Goal: Task Accomplishment & Management: Manage account settings

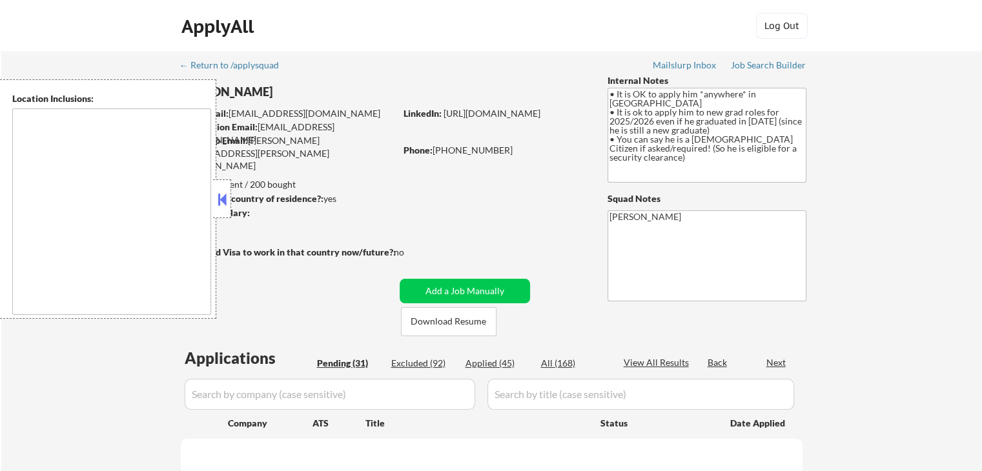
type textarea "country:[GEOGRAPHIC_DATA]"
select select ""pending""
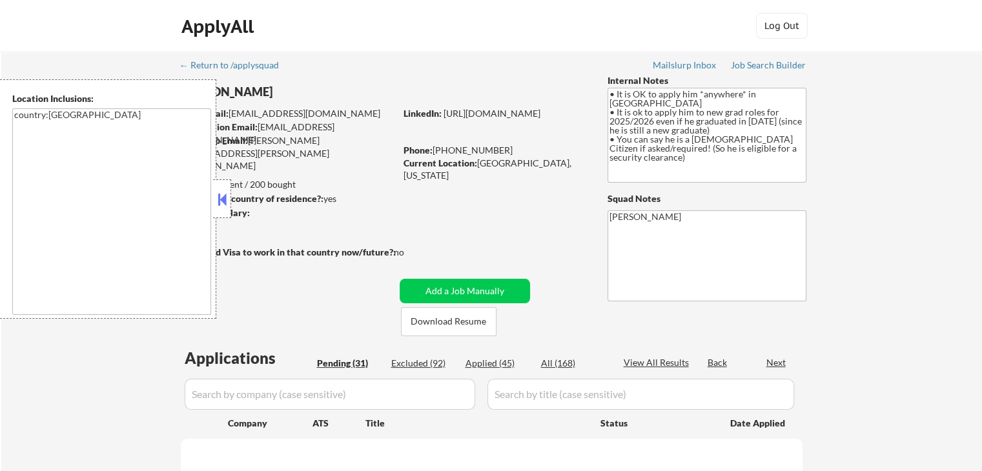
select select ""pending""
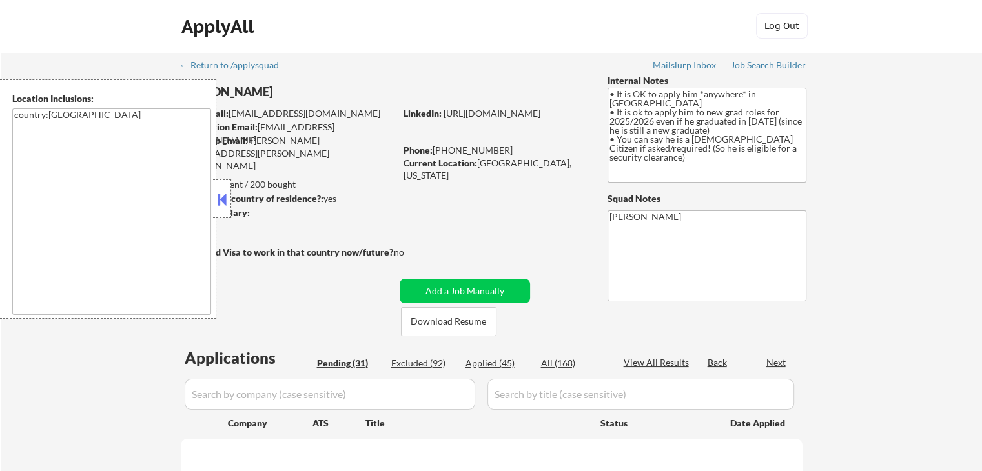
select select ""pending""
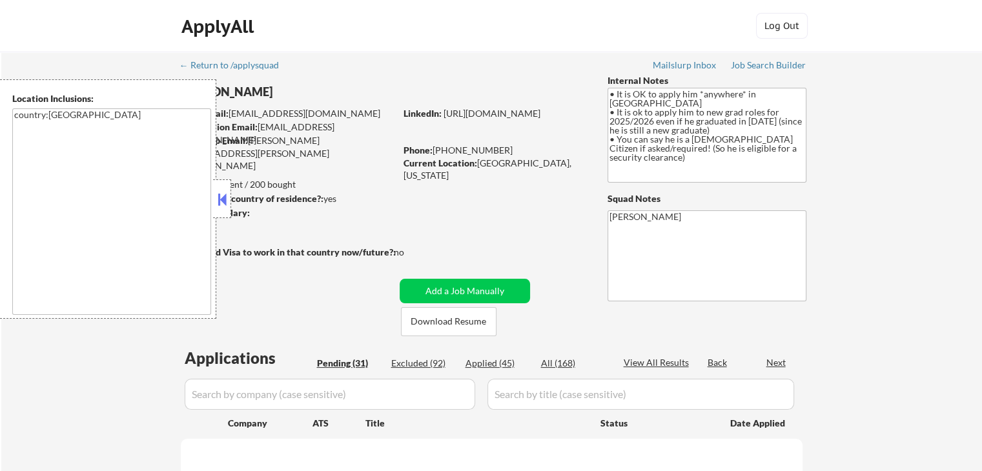
select select ""pending""
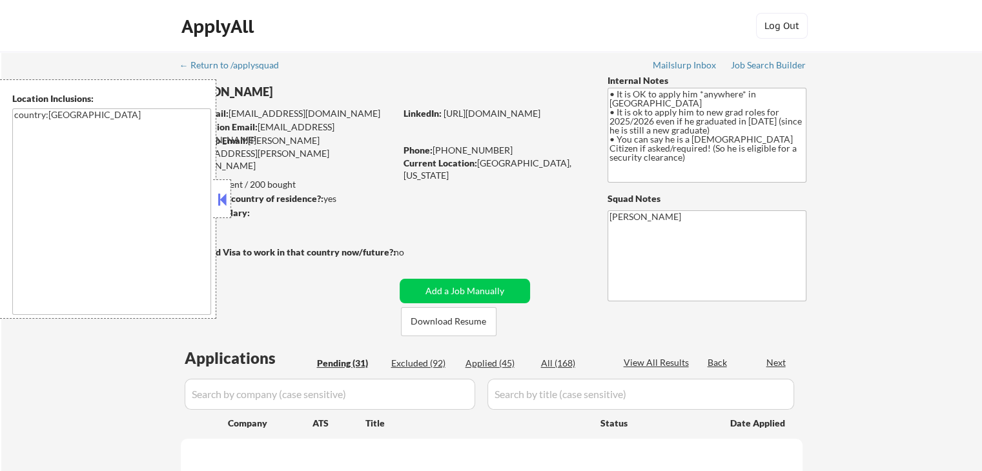
select select ""pending""
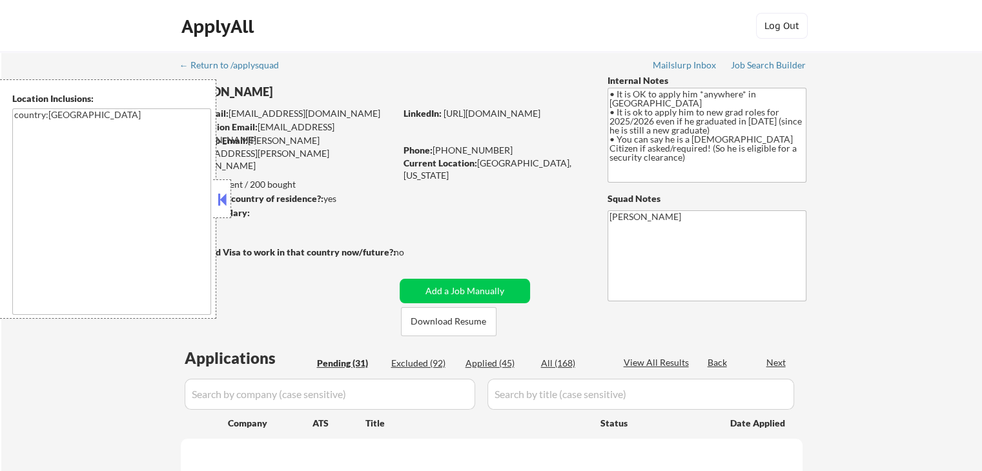
select select ""pending""
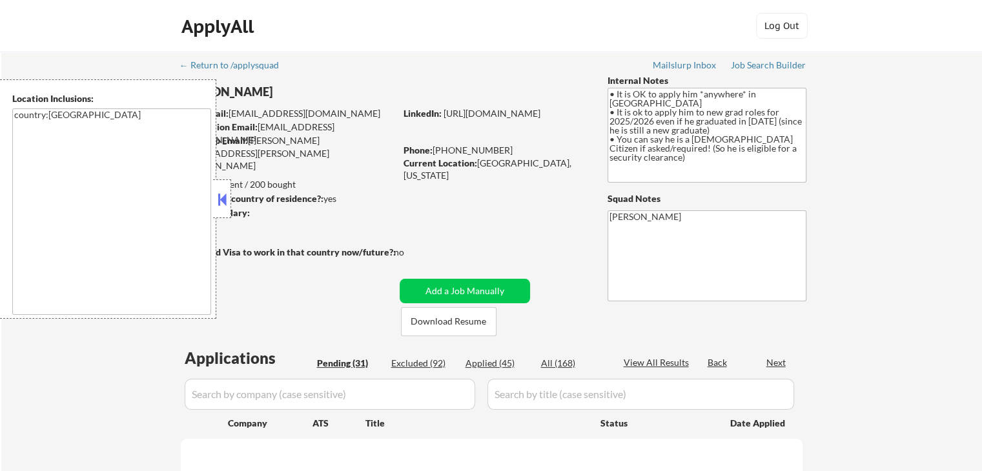
select select ""pending""
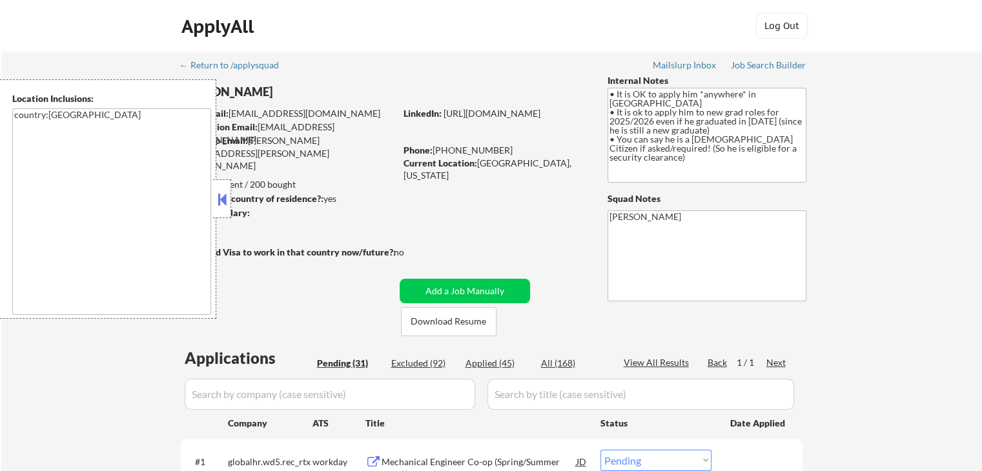
click at [26, 36] on div "ApplyAll Log In Sign Up Log Out" at bounding box center [491, 26] width 982 height 52
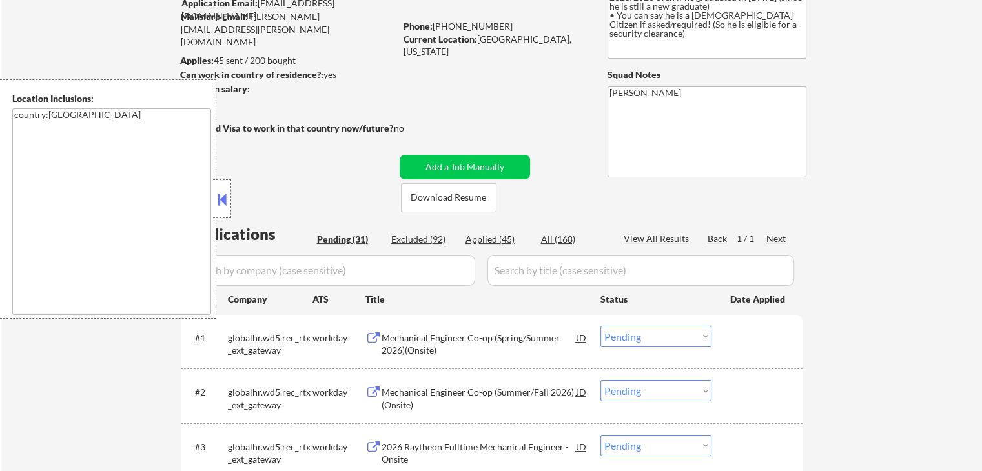
scroll to position [129, 0]
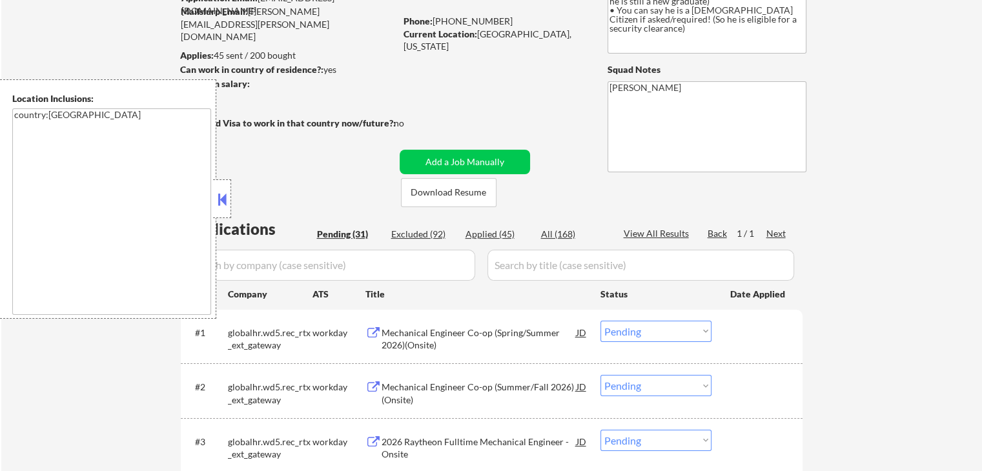
click at [221, 203] on button at bounding box center [222, 199] width 14 height 19
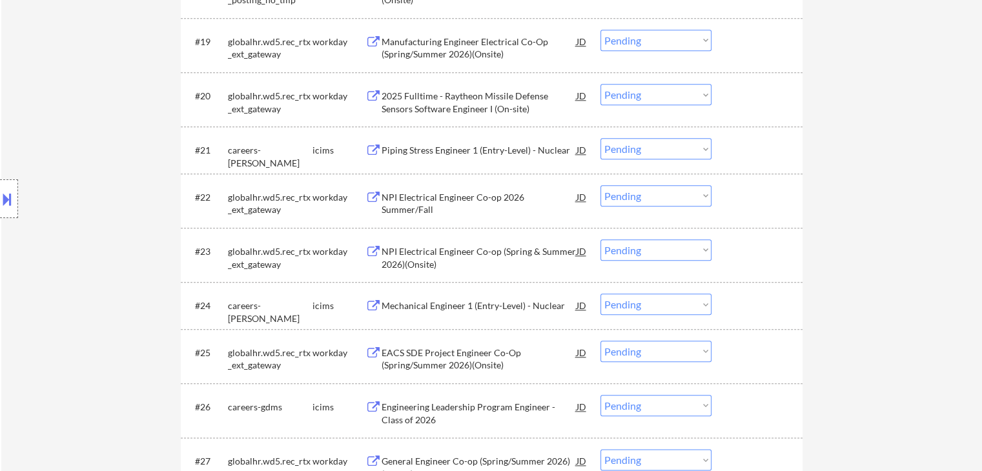
scroll to position [1678, 0]
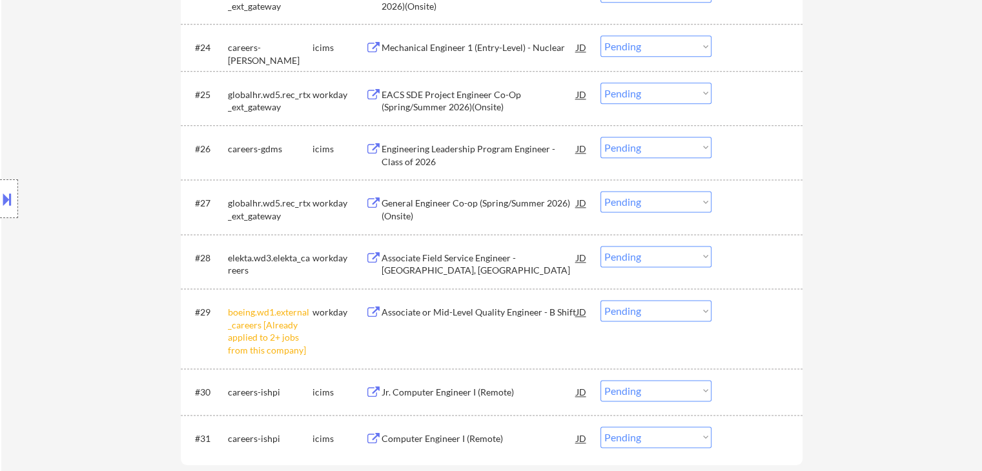
click at [88, 148] on div "Location Inclusions: country:[GEOGRAPHIC_DATA]" at bounding box center [115, 198] width 231 height 239
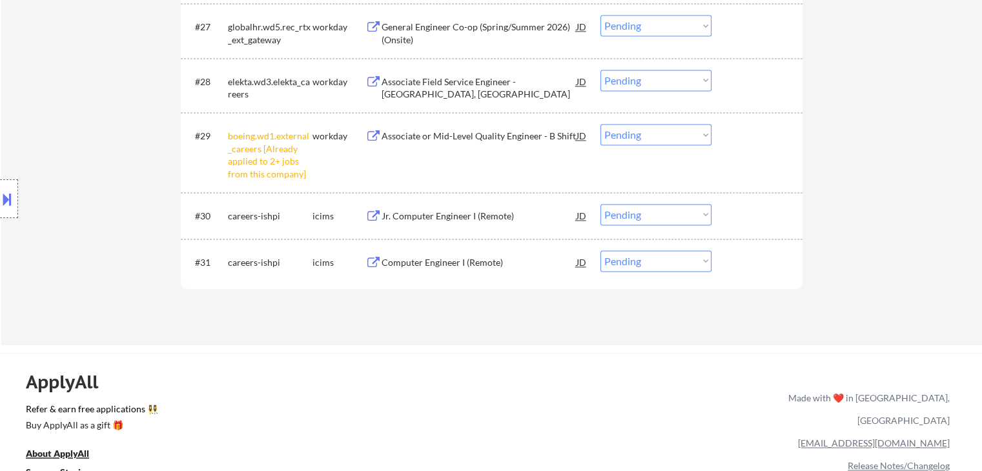
scroll to position [1872, 0]
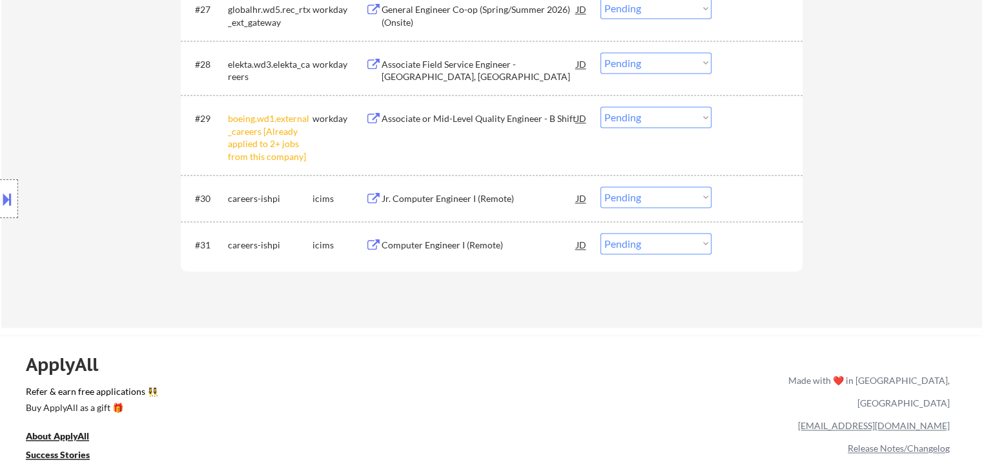
click at [79, 165] on div "Location Inclusions: country:[GEOGRAPHIC_DATA]" at bounding box center [115, 198] width 231 height 239
click at [78, 163] on div "Location Inclusions: country:[GEOGRAPHIC_DATA]" at bounding box center [115, 198] width 231 height 239
click at [78, 149] on div "Location Inclusions: country:[GEOGRAPHIC_DATA]" at bounding box center [115, 198] width 231 height 239
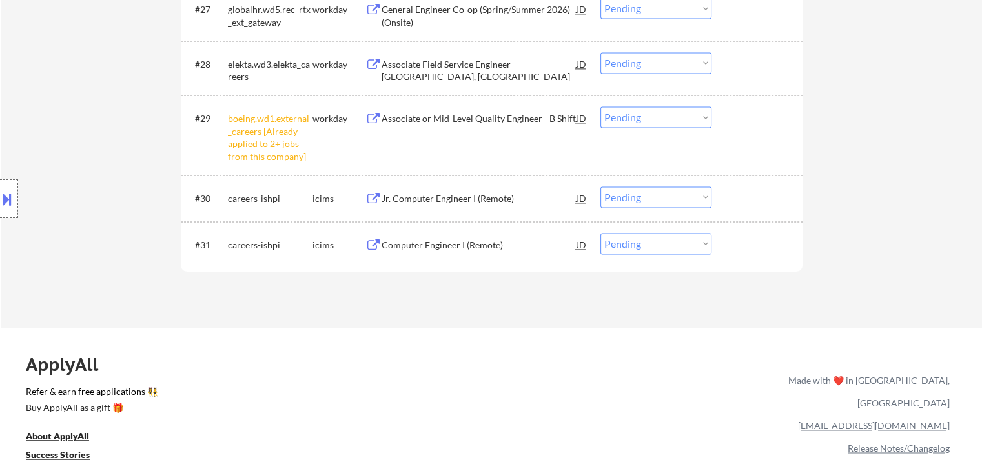
click at [78, 149] on div "Location Inclusions: country:[GEOGRAPHIC_DATA]" at bounding box center [115, 198] width 231 height 239
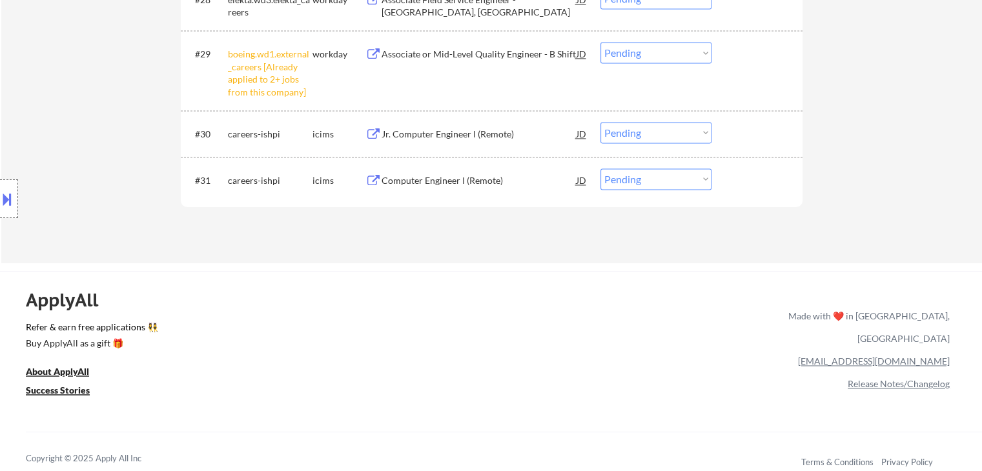
click at [78, 149] on div "Location Inclusions: country:[GEOGRAPHIC_DATA]" at bounding box center [115, 198] width 231 height 239
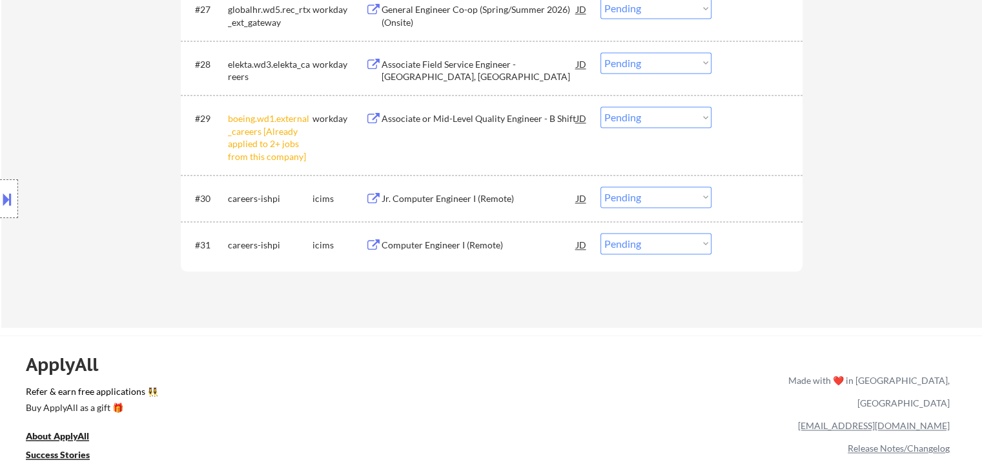
click at [78, 149] on div "Location Inclusions: country:[GEOGRAPHIC_DATA]" at bounding box center [115, 198] width 231 height 239
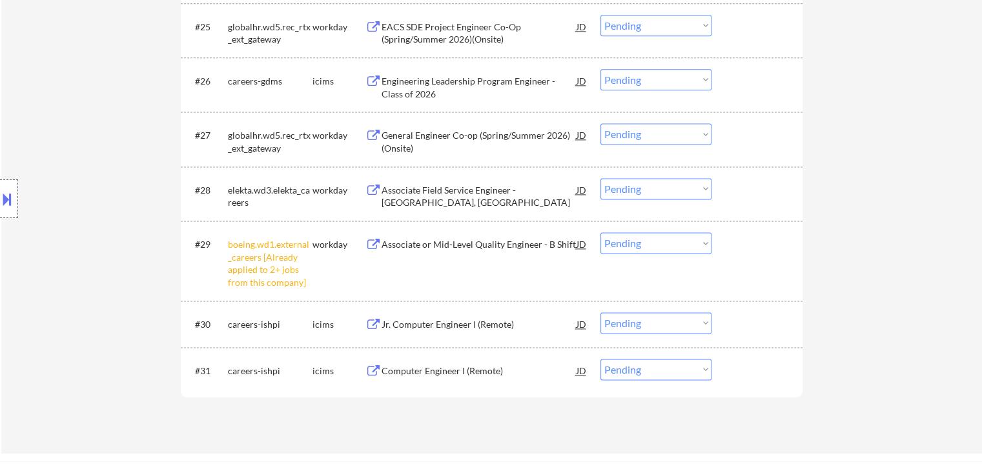
scroll to position [1743, 0]
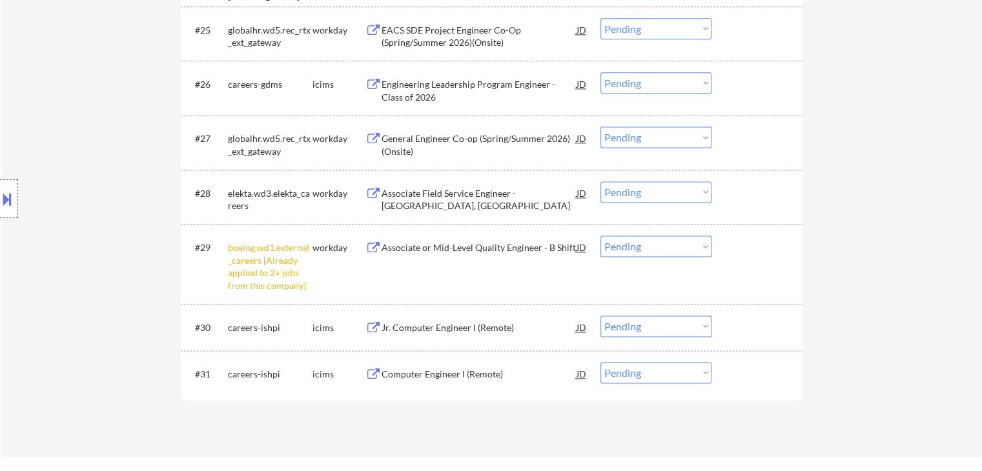
click at [78, 149] on div "Location Inclusions: country:[GEOGRAPHIC_DATA]" at bounding box center [115, 198] width 231 height 239
click at [79, 149] on div "Location Inclusions: country:[GEOGRAPHIC_DATA]" at bounding box center [115, 198] width 231 height 239
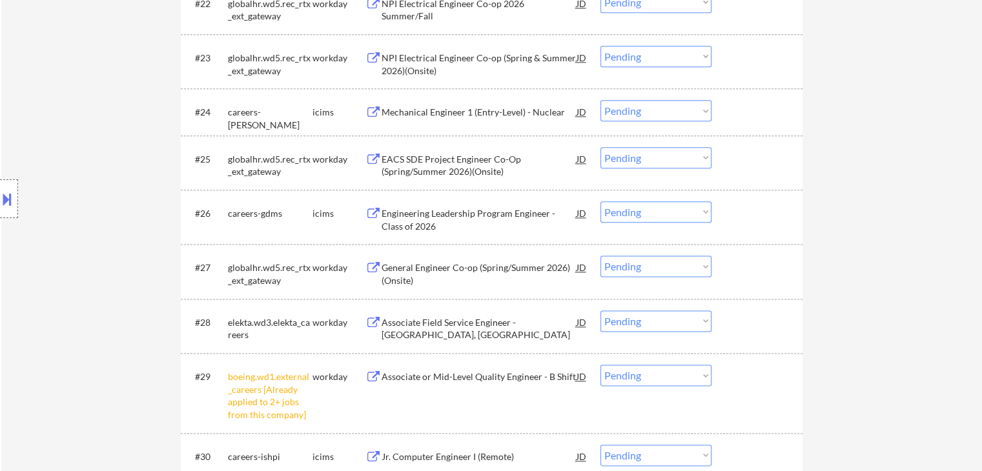
click at [82, 149] on div "Location Inclusions: country:[GEOGRAPHIC_DATA]" at bounding box center [115, 198] width 231 height 239
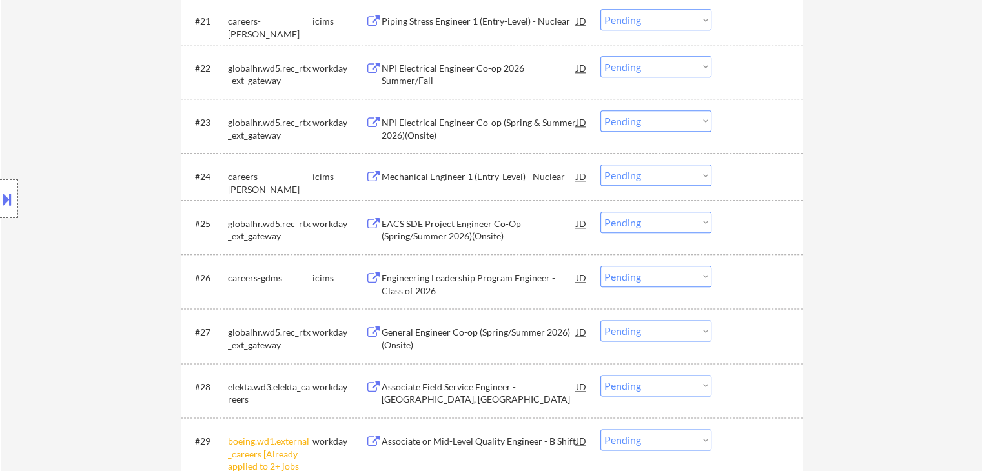
scroll to position [1549, 0]
click at [82, 149] on div "Location Inclusions: country:[GEOGRAPHIC_DATA]" at bounding box center [115, 198] width 231 height 239
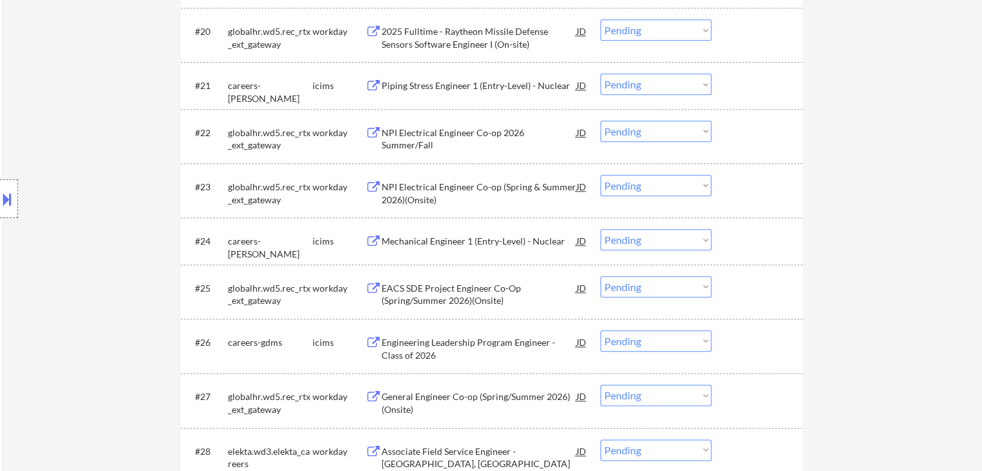
click at [83, 150] on div "Location Inclusions: country:[GEOGRAPHIC_DATA]" at bounding box center [115, 198] width 231 height 239
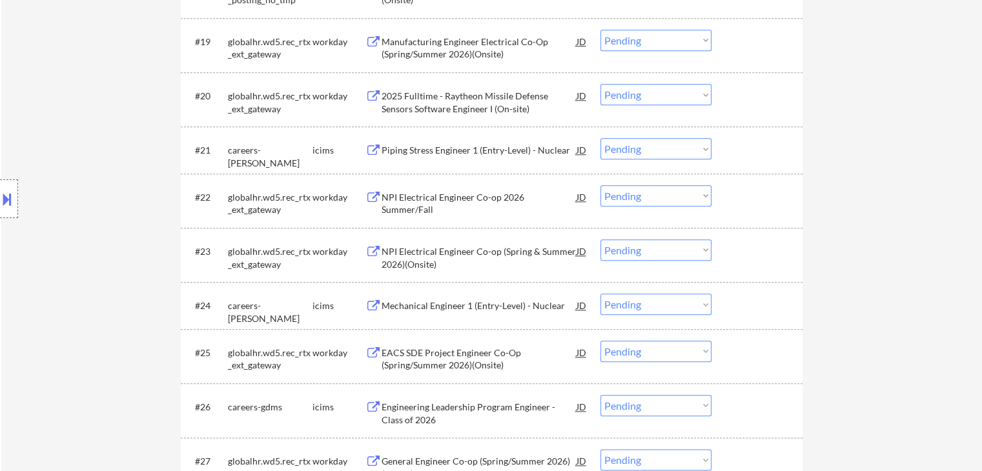
click at [83, 151] on div "Location Inclusions: country:[GEOGRAPHIC_DATA]" at bounding box center [115, 198] width 231 height 239
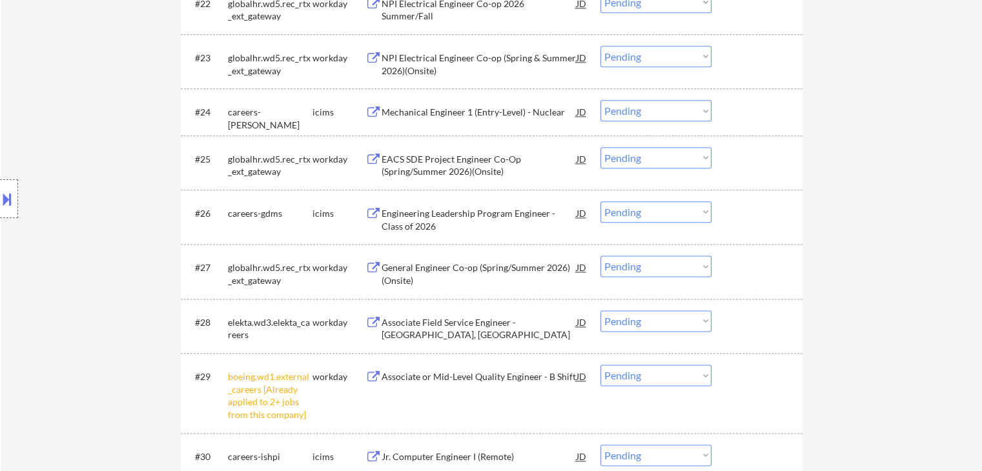
click at [82, 154] on div "Location Inclusions: country:[GEOGRAPHIC_DATA]" at bounding box center [115, 198] width 231 height 239
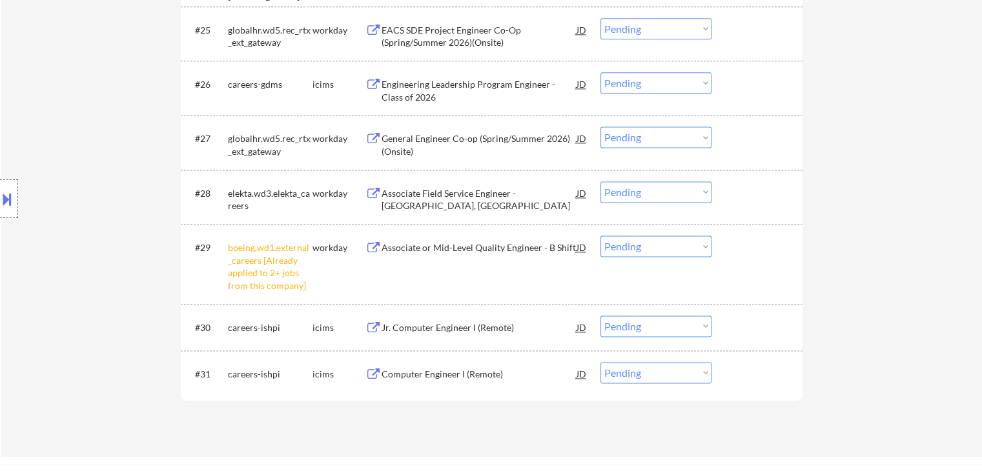
click at [81, 156] on div "Location Inclusions: country:[GEOGRAPHIC_DATA]" at bounding box center [115, 198] width 231 height 239
click at [80, 156] on div "Location Inclusions: country:[GEOGRAPHIC_DATA]" at bounding box center [115, 198] width 231 height 239
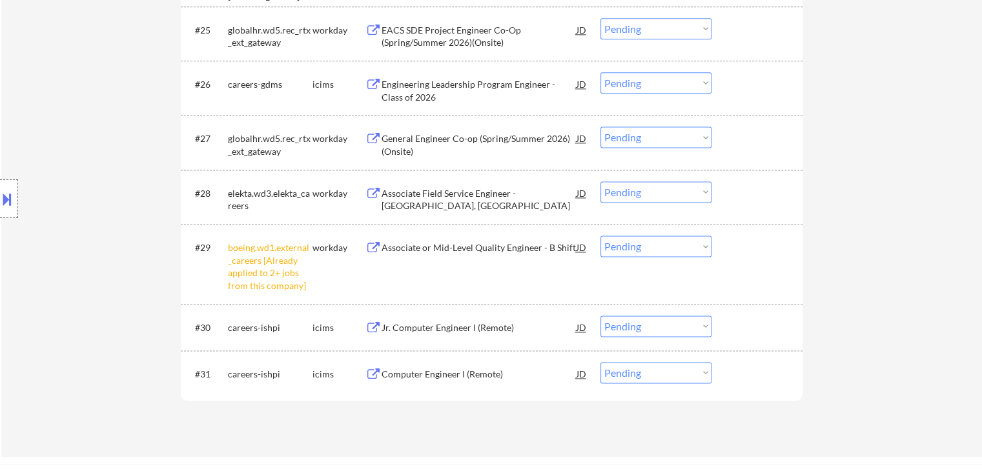
scroll to position [1678, 0]
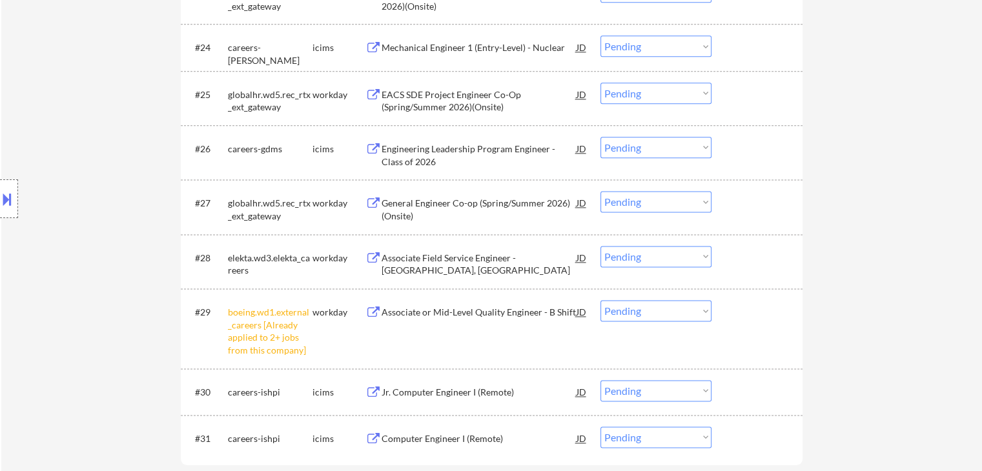
click at [80, 158] on div "Location Inclusions: country:[GEOGRAPHIC_DATA]" at bounding box center [115, 198] width 231 height 239
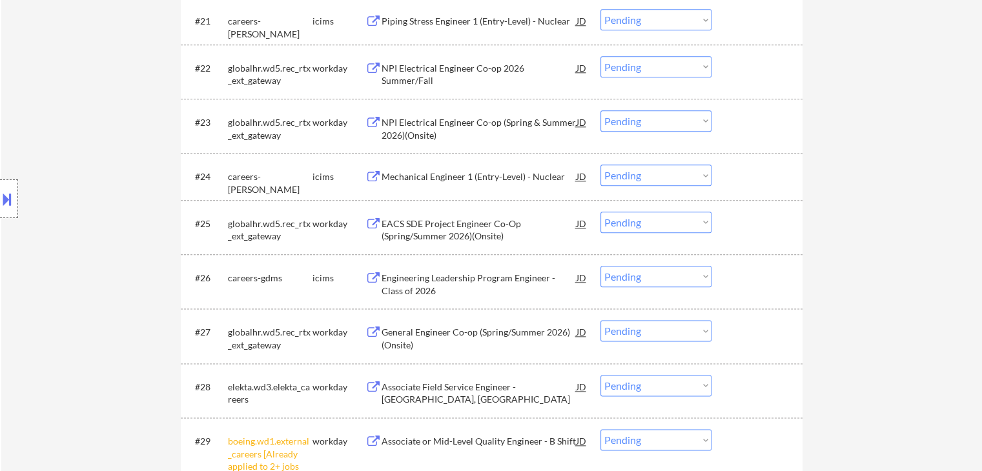
click at [79, 156] on div "Location Inclusions: country:[GEOGRAPHIC_DATA]" at bounding box center [115, 198] width 231 height 239
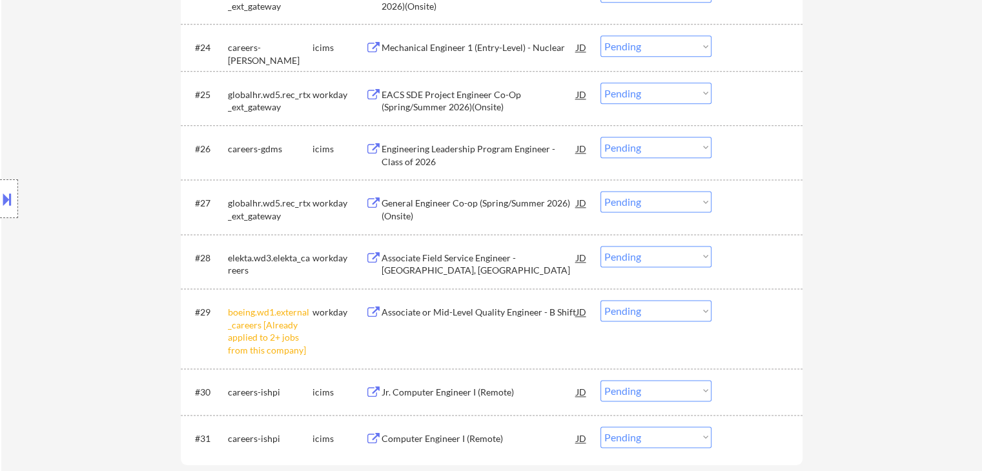
click at [80, 156] on div "Location Inclusions: country:[GEOGRAPHIC_DATA]" at bounding box center [115, 198] width 231 height 239
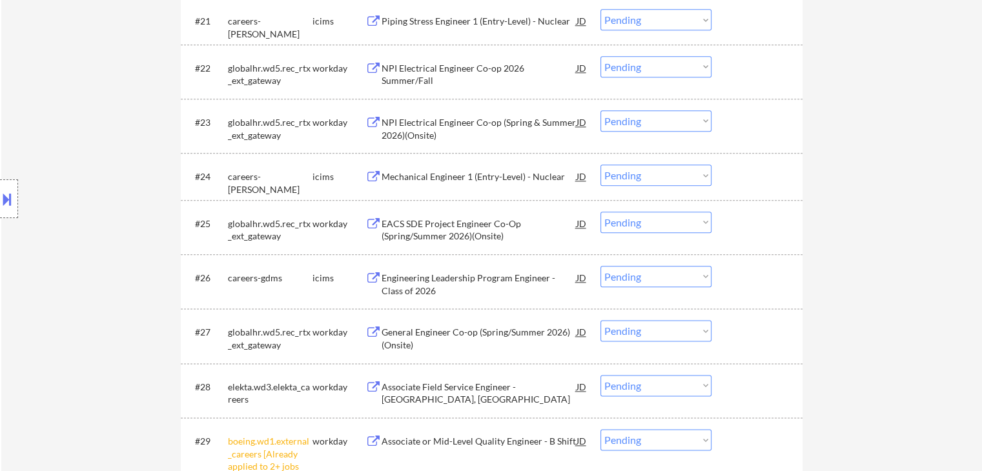
click at [80, 156] on div "Location Inclusions: country:[GEOGRAPHIC_DATA]" at bounding box center [115, 198] width 231 height 239
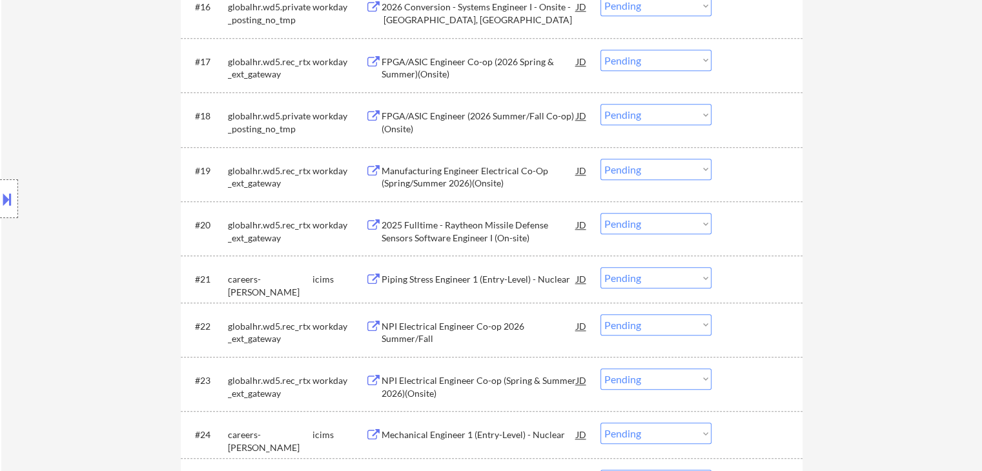
click at [79, 152] on div "Location Inclusions: country:[GEOGRAPHIC_DATA]" at bounding box center [115, 198] width 231 height 239
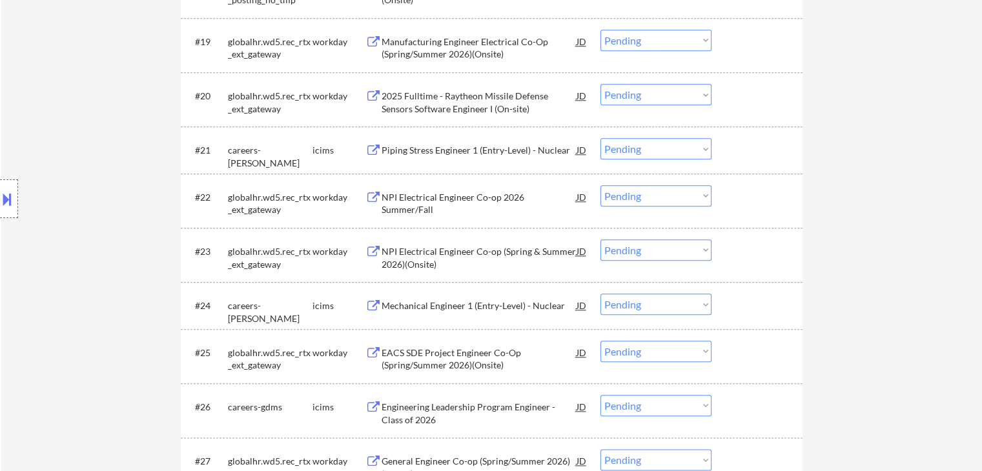
click at [79, 152] on div "Location Inclusions: country:[GEOGRAPHIC_DATA]" at bounding box center [115, 198] width 231 height 239
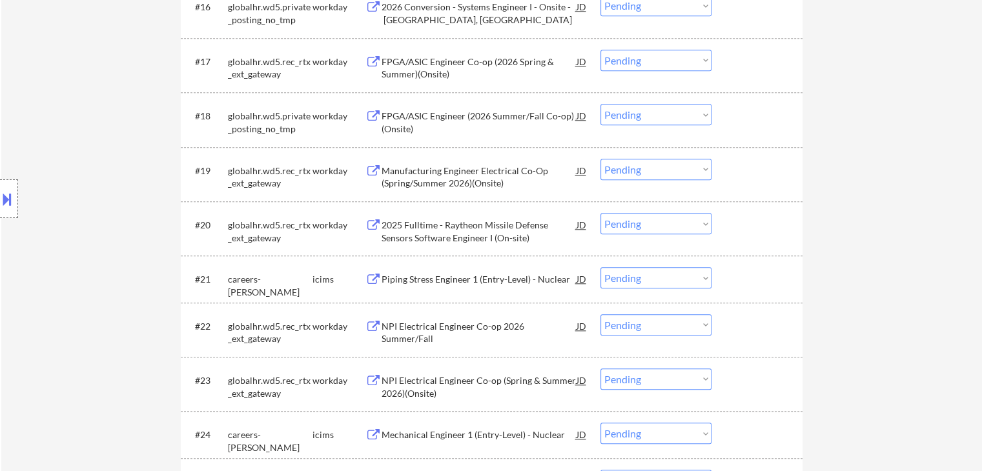
click at [79, 152] on div "Location Inclusions: country:[GEOGRAPHIC_DATA]" at bounding box center [115, 198] width 231 height 239
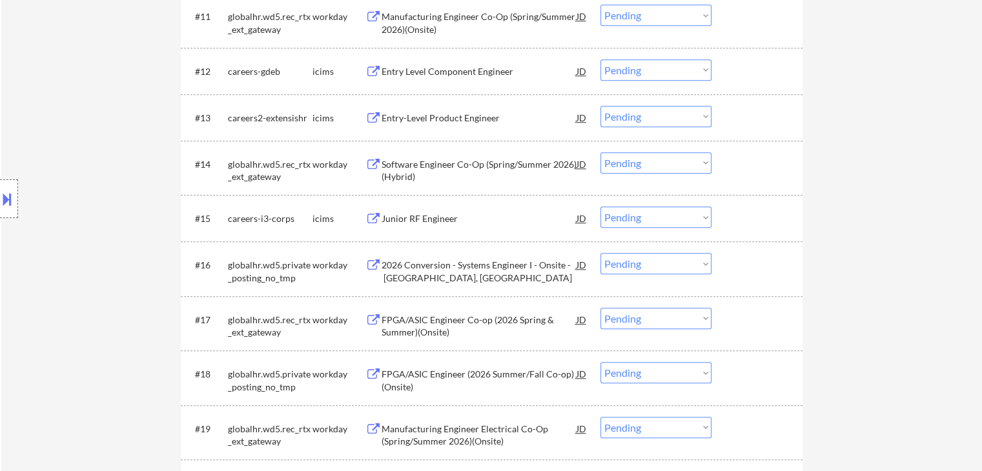
click at [79, 152] on div "Location Inclusions: country:[GEOGRAPHIC_DATA]" at bounding box center [115, 198] width 231 height 239
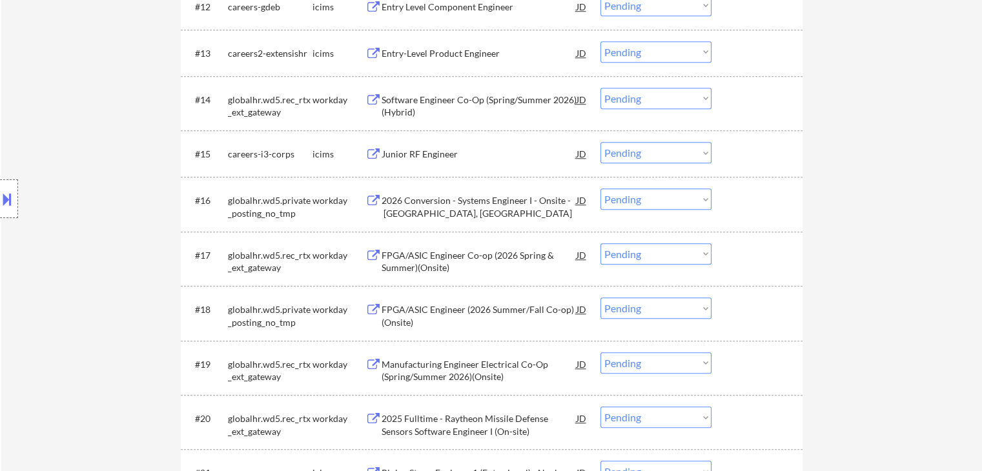
click at [79, 152] on div "Location Inclusions: country:[GEOGRAPHIC_DATA]" at bounding box center [115, 198] width 231 height 239
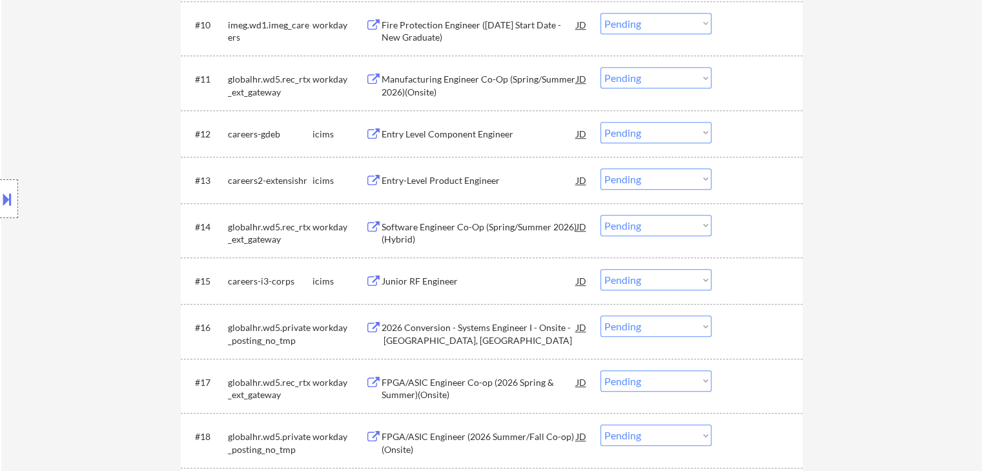
scroll to position [968, 0]
click at [79, 152] on div "Location Inclusions: country:[GEOGRAPHIC_DATA]" at bounding box center [115, 198] width 231 height 239
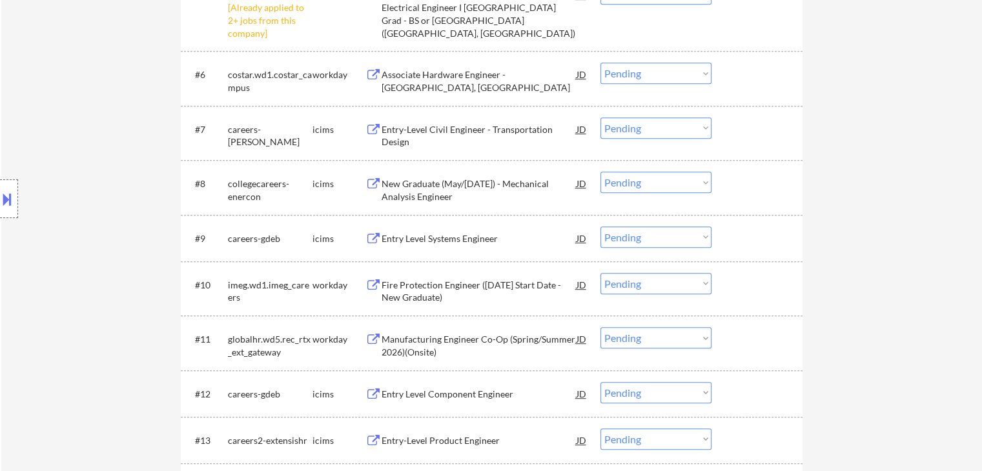
click at [83, 153] on div "Location Inclusions: country:[GEOGRAPHIC_DATA]" at bounding box center [115, 198] width 231 height 239
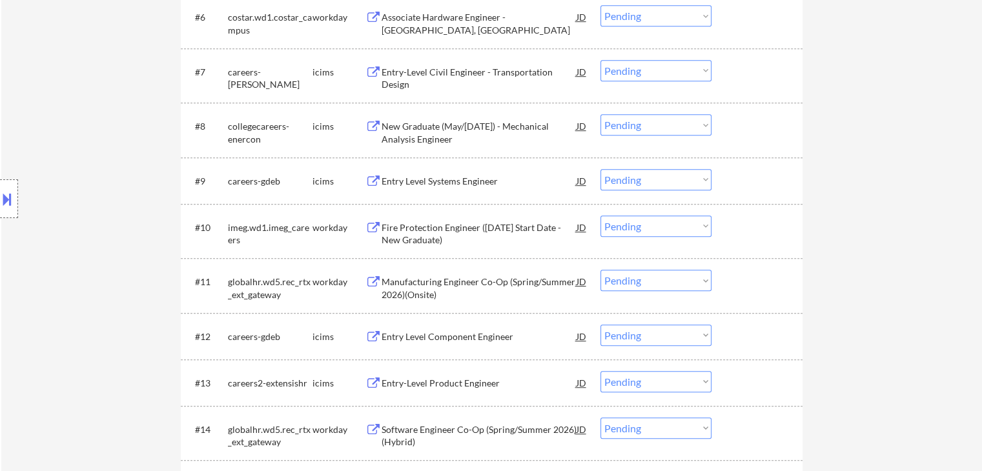
scroll to position [839, 0]
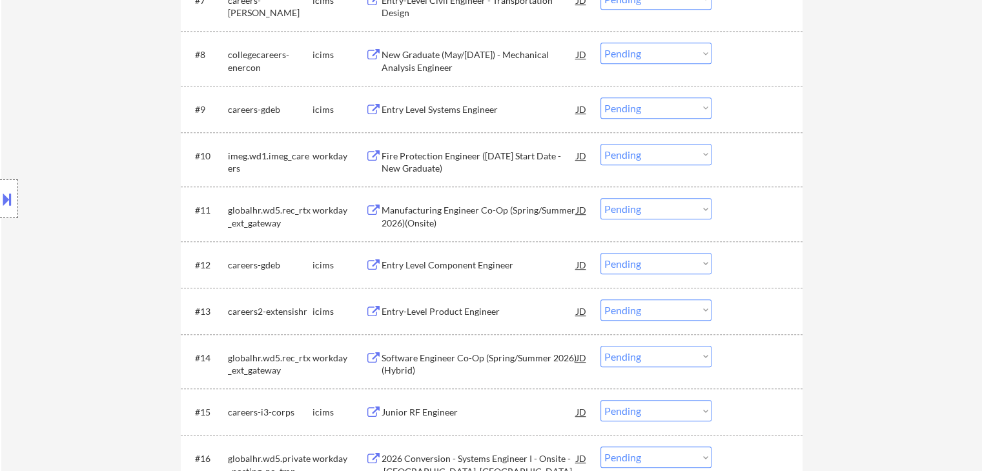
click at [80, 162] on div "Location Inclusions: country:[GEOGRAPHIC_DATA]" at bounding box center [115, 198] width 231 height 239
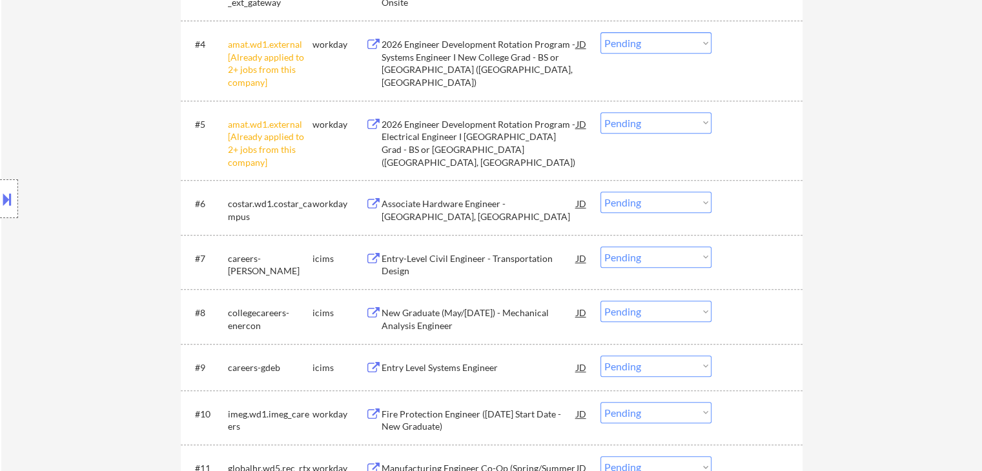
click at [80, 163] on div "Location Inclusions: country:[GEOGRAPHIC_DATA]" at bounding box center [115, 198] width 231 height 239
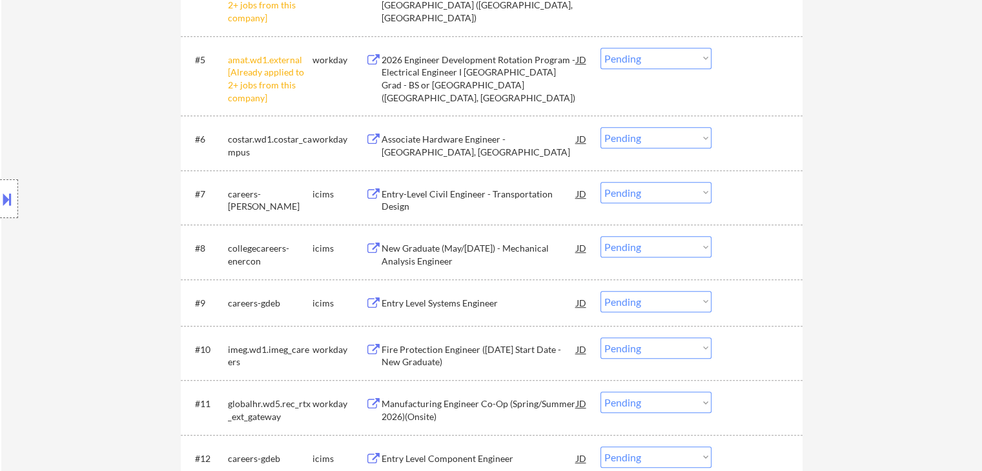
scroll to position [710, 0]
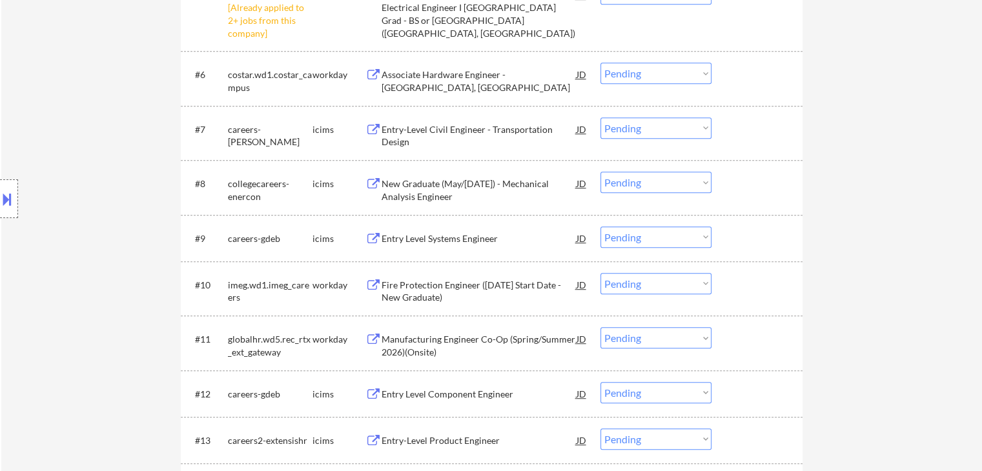
click at [81, 163] on div "Location Inclusions: country:[GEOGRAPHIC_DATA]" at bounding box center [115, 198] width 231 height 239
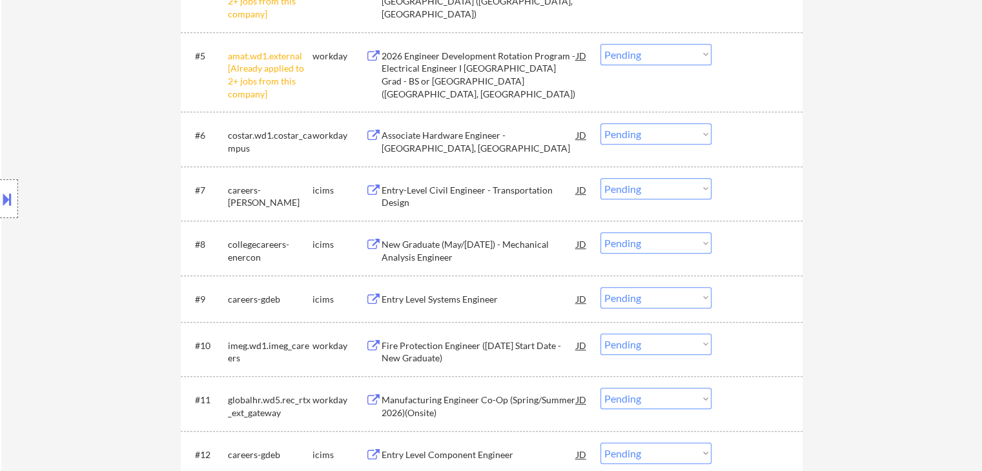
scroll to position [581, 0]
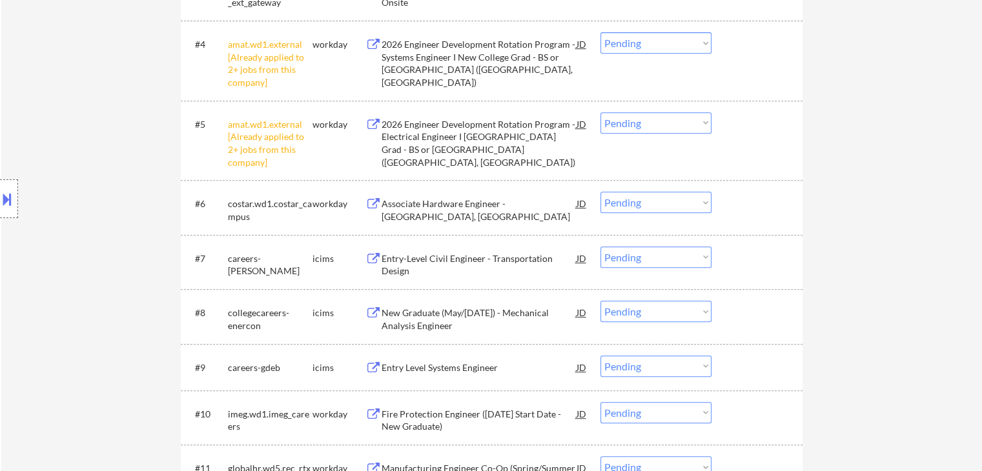
click at [81, 163] on div "Location Inclusions: country:[GEOGRAPHIC_DATA]" at bounding box center [115, 198] width 231 height 239
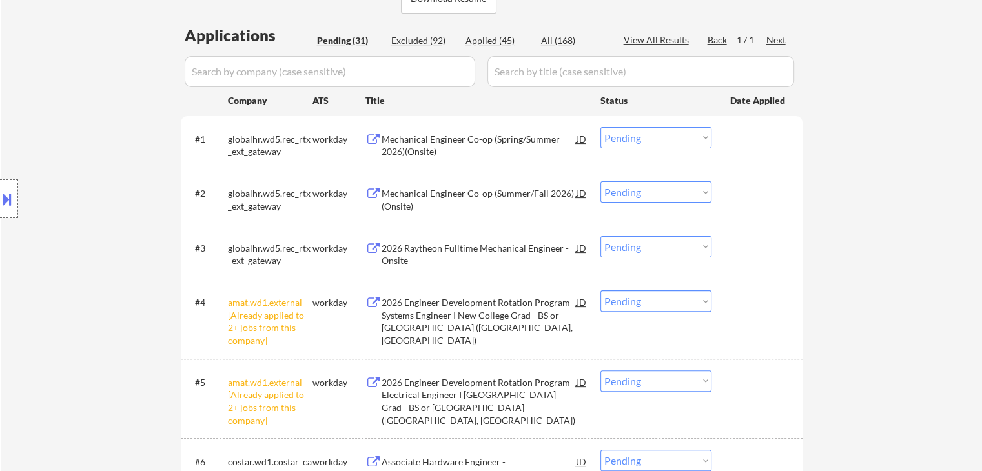
click at [83, 167] on div "Location Inclusions: country:[GEOGRAPHIC_DATA]" at bounding box center [115, 198] width 231 height 239
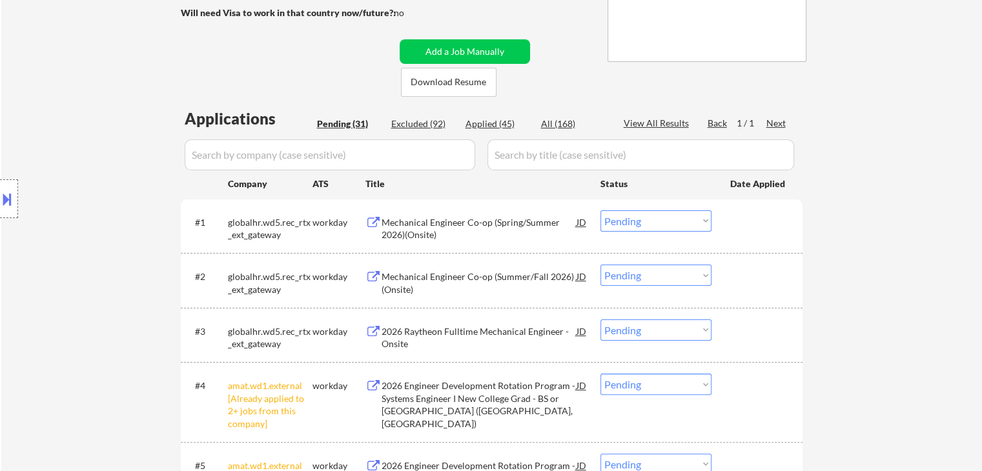
scroll to position [129, 0]
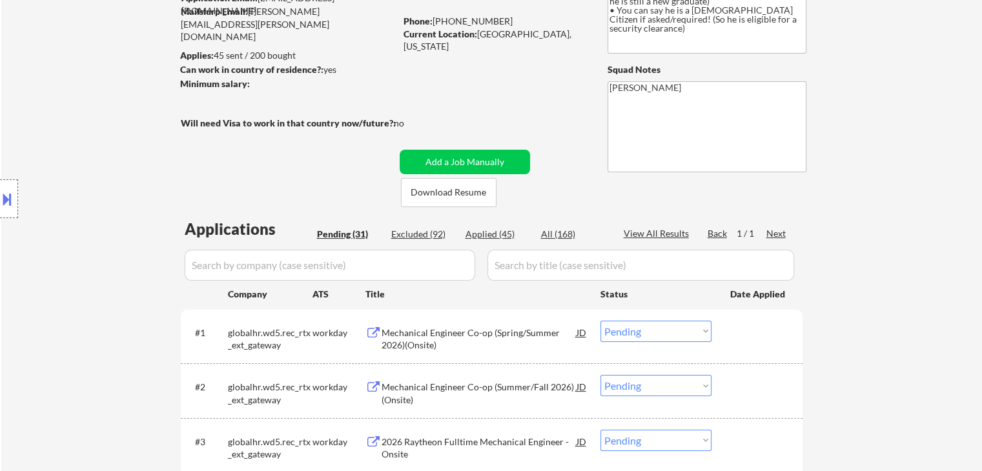
click at [82, 179] on div "Location Inclusions: country:[GEOGRAPHIC_DATA]" at bounding box center [115, 198] width 231 height 239
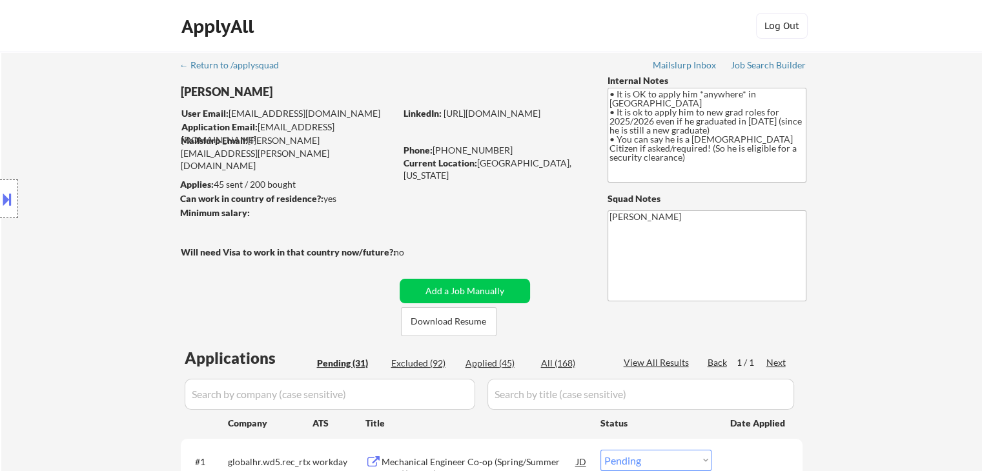
click at [82, 179] on div "Location Inclusions: country:[GEOGRAPHIC_DATA]" at bounding box center [115, 198] width 231 height 239
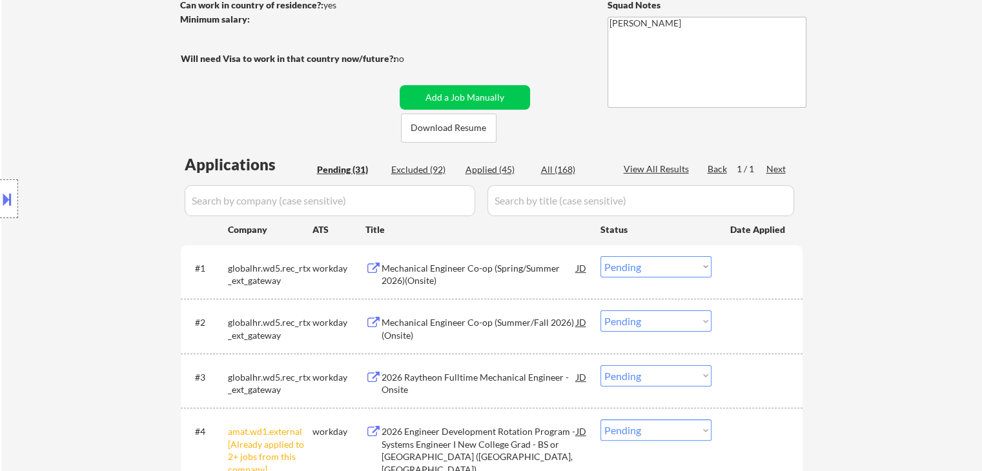
click at [82, 179] on div "Location Inclusions: country:[GEOGRAPHIC_DATA]" at bounding box center [115, 198] width 231 height 239
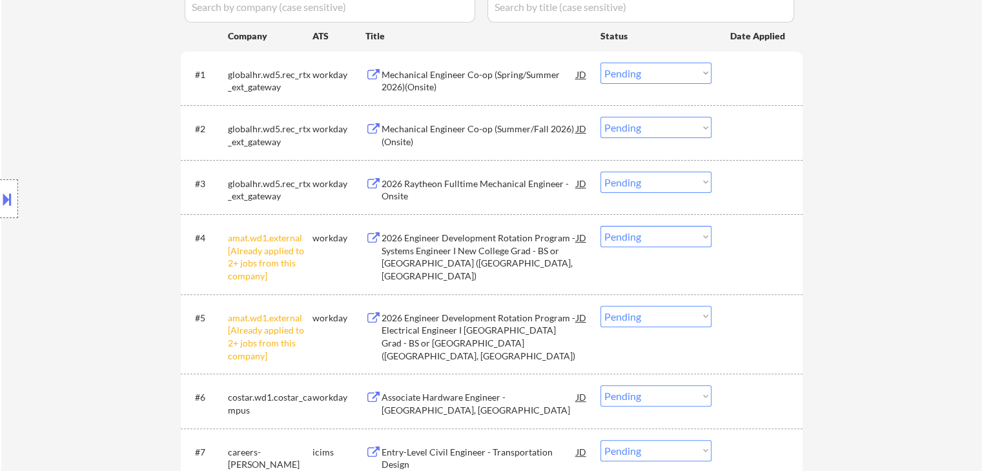
click at [77, 181] on div "Location Inclusions: country:[GEOGRAPHIC_DATA]" at bounding box center [115, 198] width 231 height 239
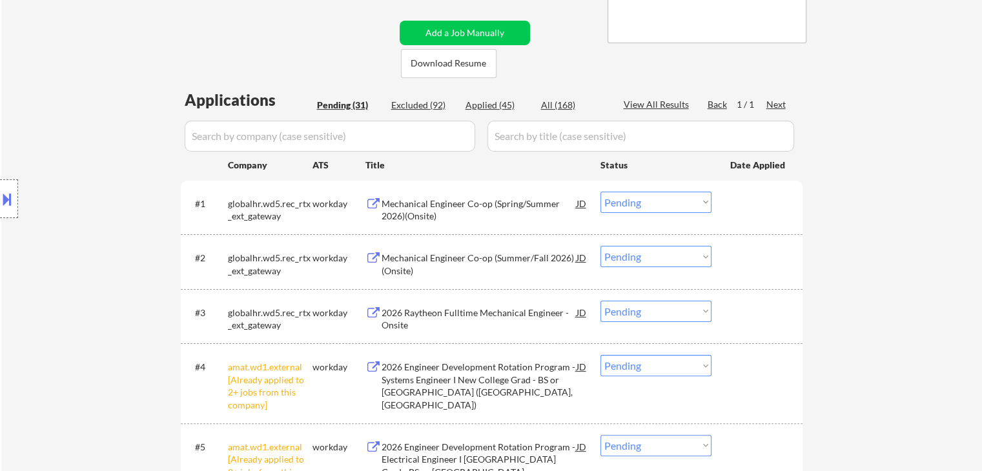
click at [77, 181] on div "Location Inclusions: country:[GEOGRAPHIC_DATA]" at bounding box center [115, 198] width 231 height 239
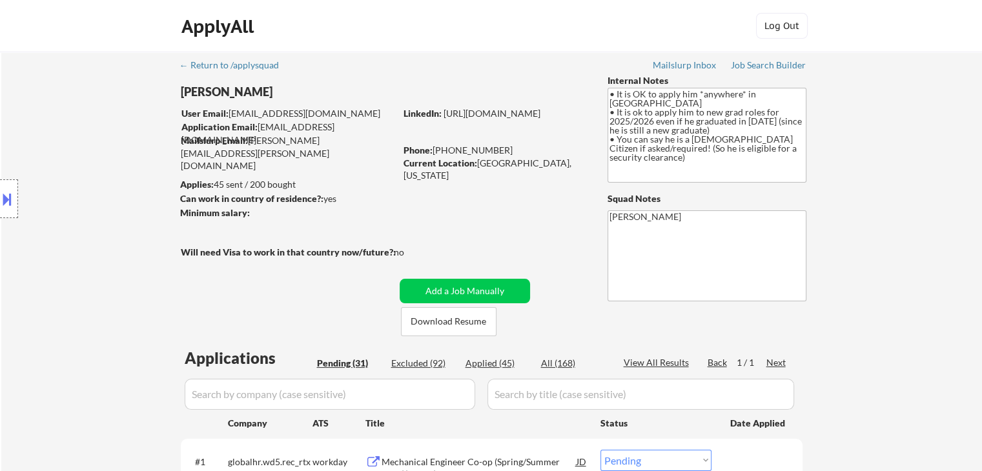
click at [77, 180] on div "Location Inclusions: country:[GEOGRAPHIC_DATA]" at bounding box center [115, 198] width 231 height 239
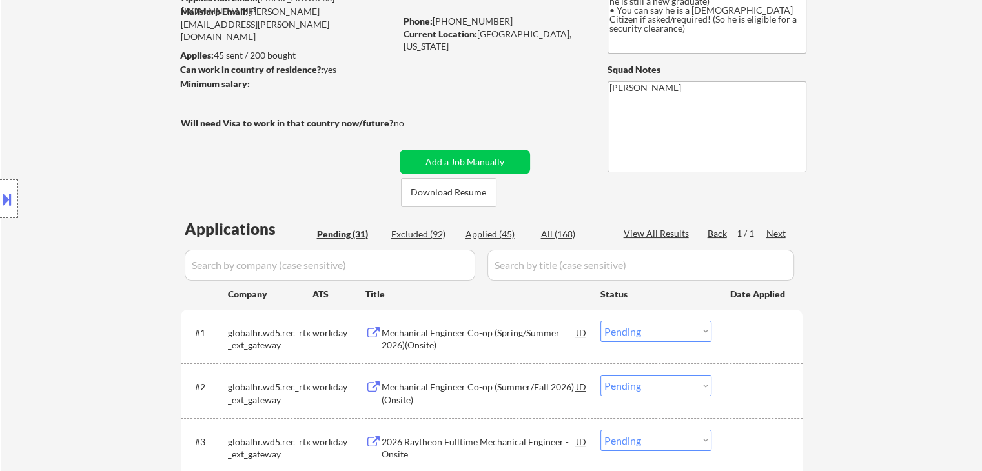
click at [78, 181] on div "Location Inclusions: country:[GEOGRAPHIC_DATA]" at bounding box center [115, 198] width 231 height 239
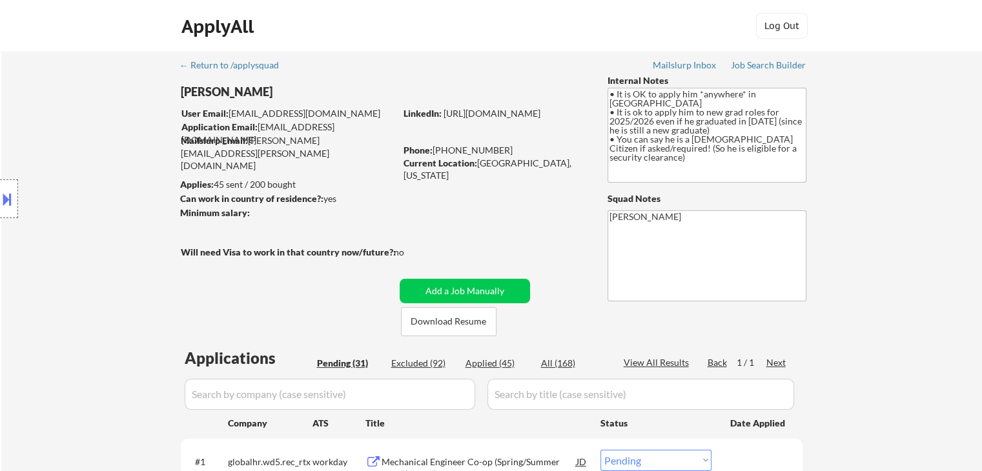
click at [77, 181] on div "Location Inclusions: country:[GEOGRAPHIC_DATA]" at bounding box center [115, 198] width 231 height 239
click at [73, 172] on div "Location Inclusions: country:[GEOGRAPHIC_DATA]" at bounding box center [115, 198] width 231 height 239
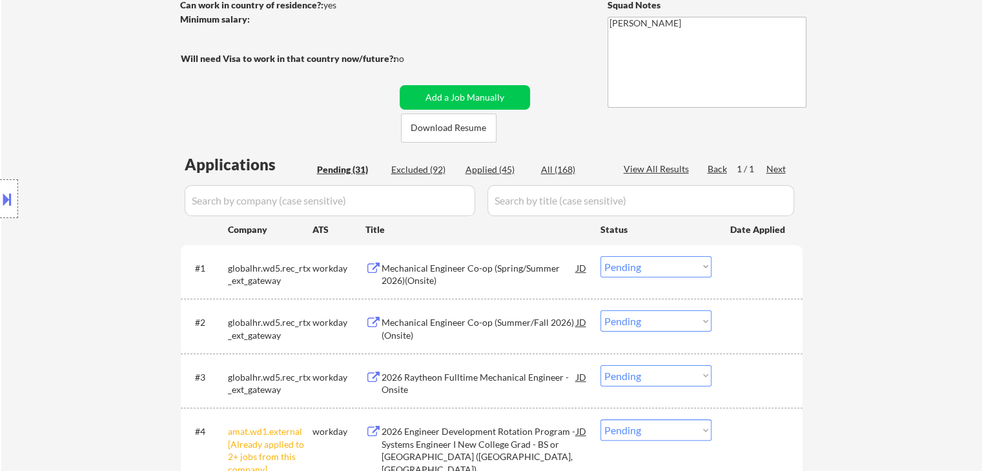
click at [80, 168] on div "Location Inclusions: country:[GEOGRAPHIC_DATA]" at bounding box center [115, 198] width 231 height 239
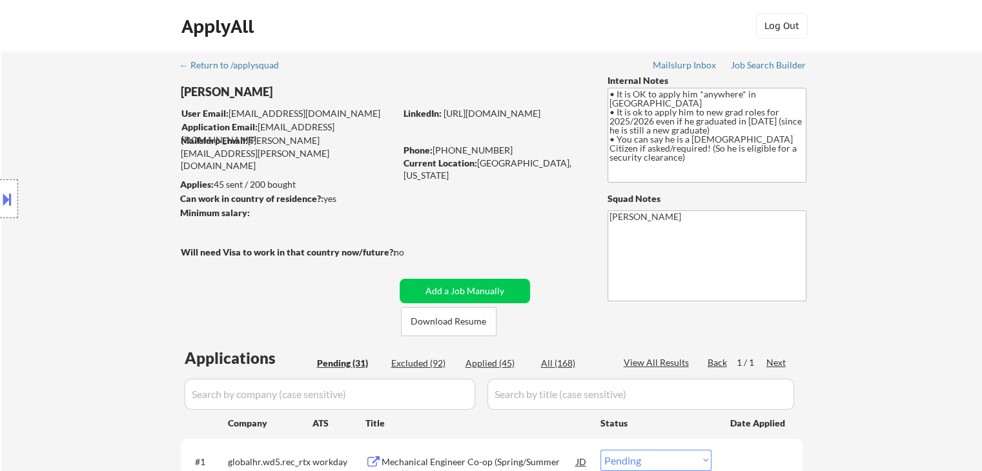
click at [80, 168] on div "Location Inclusions: country:[GEOGRAPHIC_DATA]" at bounding box center [115, 198] width 231 height 239
click at [81, 165] on div "Location Inclusions: country:[GEOGRAPHIC_DATA]" at bounding box center [115, 198] width 231 height 239
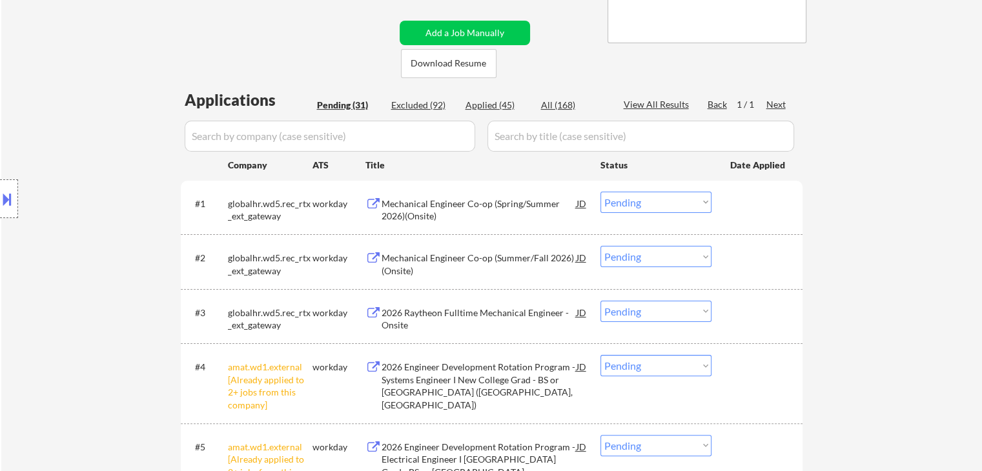
click at [81, 166] on div "Location Inclusions: country:[GEOGRAPHIC_DATA]" at bounding box center [115, 198] width 231 height 239
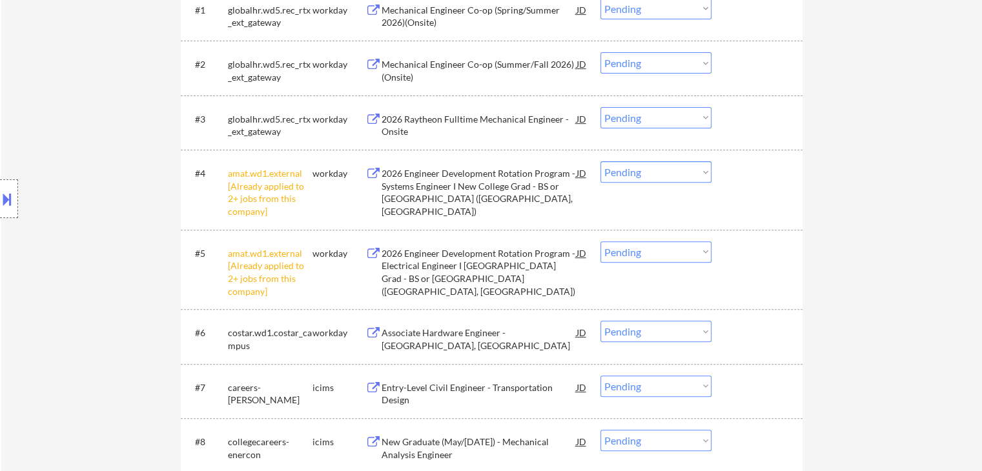
click at [81, 170] on div "Location Inclusions: country:[GEOGRAPHIC_DATA]" at bounding box center [115, 198] width 231 height 239
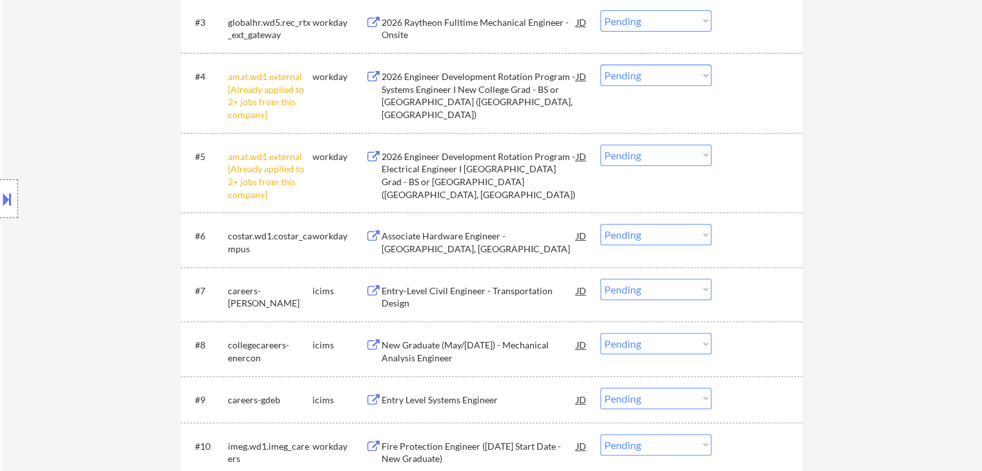
scroll to position [645, 0]
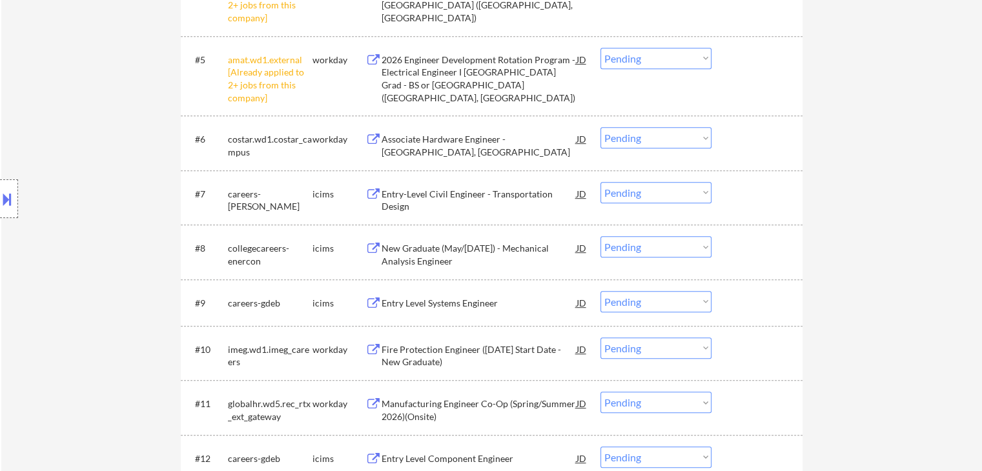
click at [81, 171] on div "Location Inclusions: country:[GEOGRAPHIC_DATA]" at bounding box center [115, 198] width 231 height 239
click at [80, 170] on div "Location Inclusions: country:[GEOGRAPHIC_DATA]" at bounding box center [115, 198] width 231 height 239
click at [79, 170] on div "Location Inclusions: country:[GEOGRAPHIC_DATA]" at bounding box center [115, 198] width 231 height 239
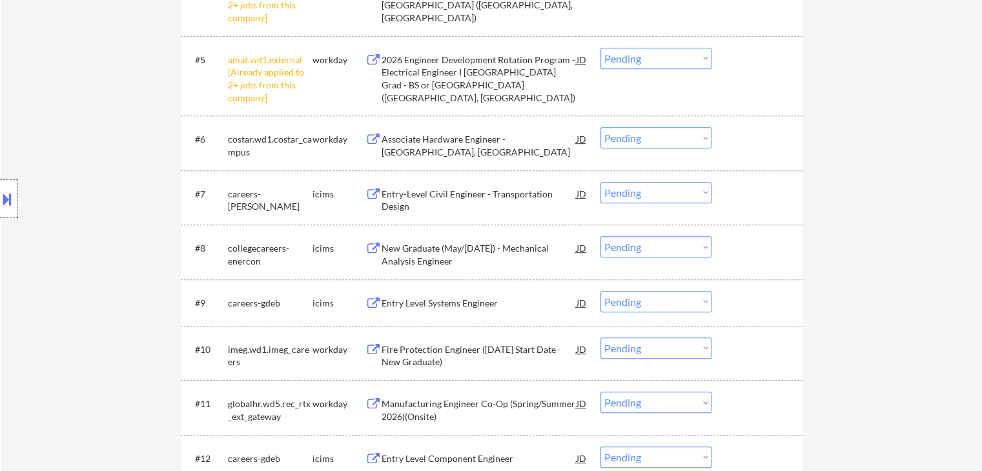
click at [79, 170] on div "Location Inclusions: country:[GEOGRAPHIC_DATA]" at bounding box center [115, 198] width 231 height 239
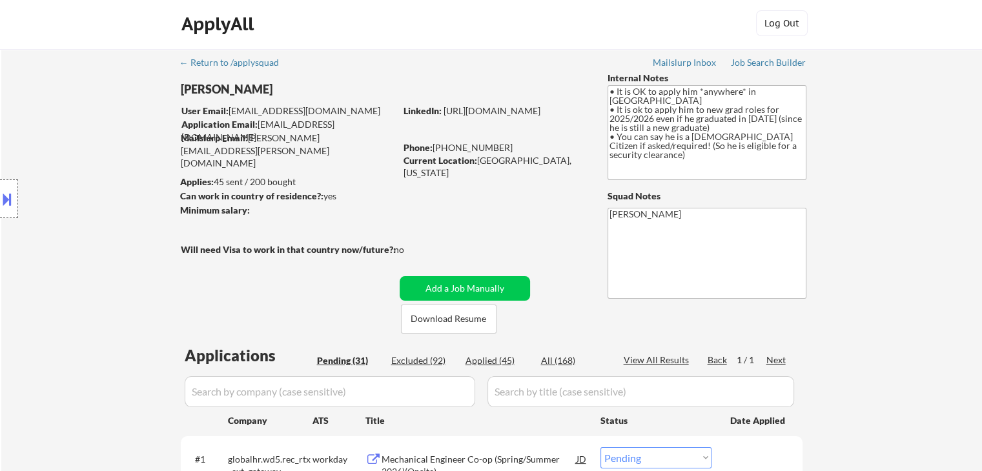
scroll to position [0, 0]
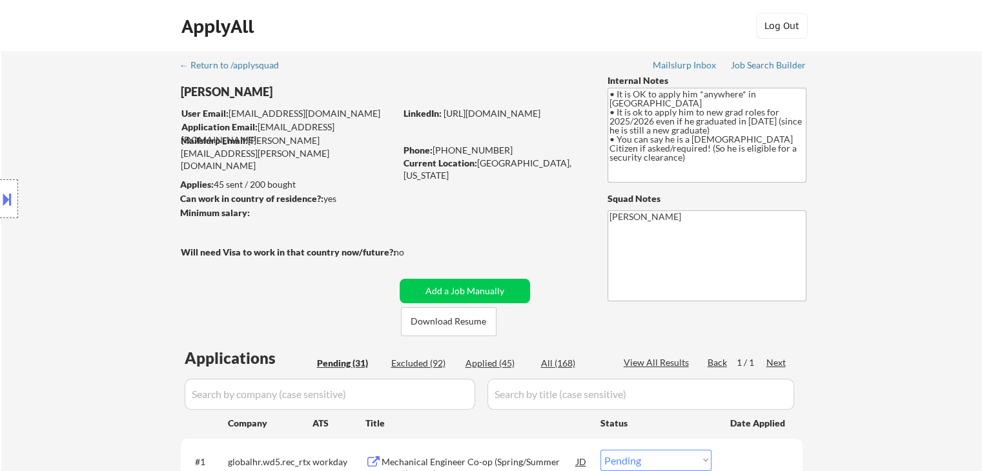
click at [72, 158] on div "Location Inclusions: country:[GEOGRAPHIC_DATA]" at bounding box center [115, 198] width 231 height 239
click at [74, 158] on div "Location Inclusions: country:[GEOGRAPHIC_DATA]" at bounding box center [115, 198] width 231 height 239
click at [117, 161] on div "Location Inclusions: country:[GEOGRAPHIC_DATA]" at bounding box center [115, 198] width 231 height 239
click at [94, 141] on div "Location Inclusions: country:[GEOGRAPHIC_DATA]" at bounding box center [115, 198] width 231 height 239
click at [98, 166] on div "Location Inclusions: country:[GEOGRAPHIC_DATA]" at bounding box center [115, 198] width 231 height 239
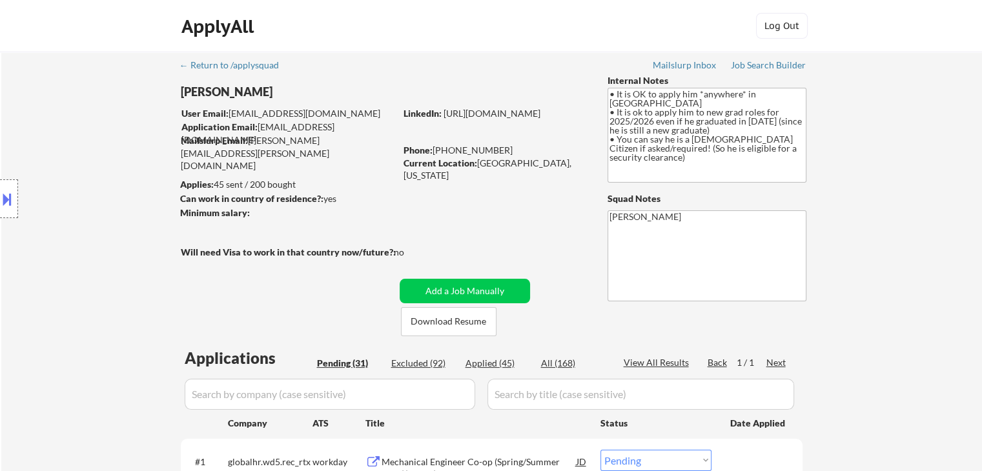
click at [97, 167] on div "Location Inclusions: country:[GEOGRAPHIC_DATA]" at bounding box center [115, 198] width 231 height 239
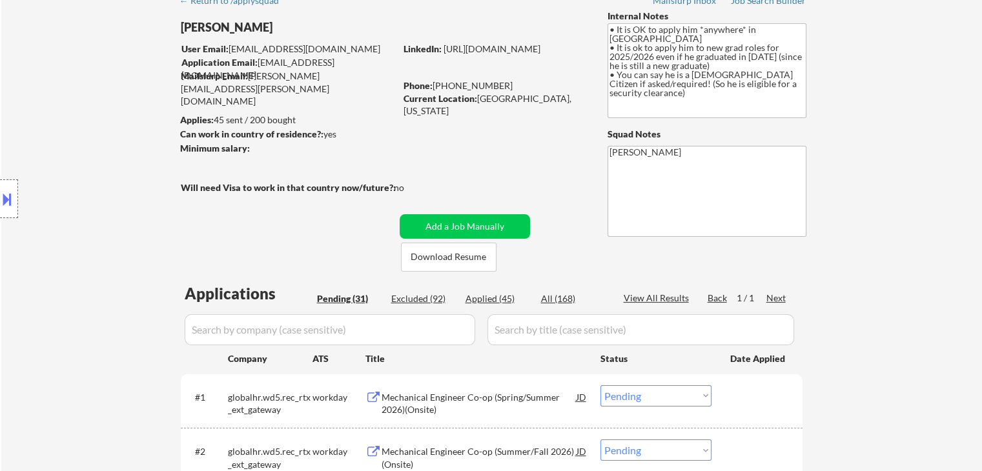
click at [97, 167] on div "Location Inclusions: country:[GEOGRAPHIC_DATA]" at bounding box center [115, 198] width 231 height 239
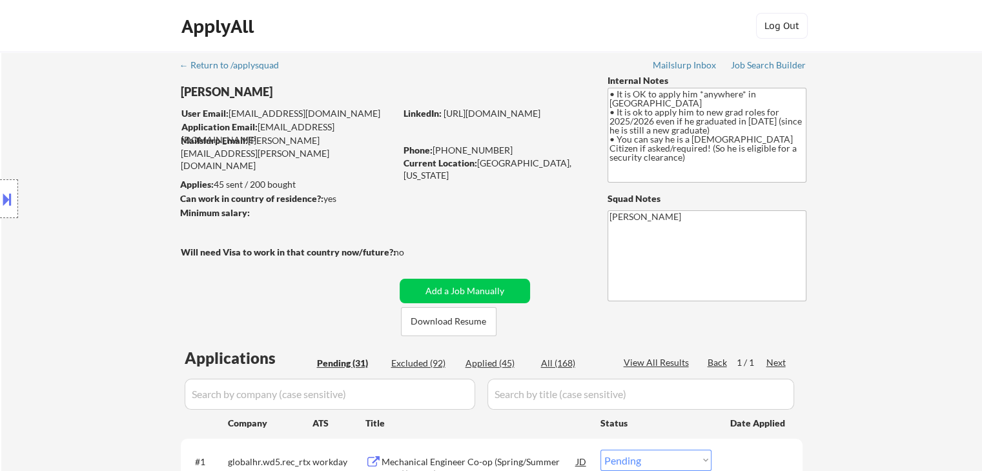
click at [96, 169] on div "Location Inclusions: country:[GEOGRAPHIC_DATA]" at bounding box center [115, 198] width 231 height 239
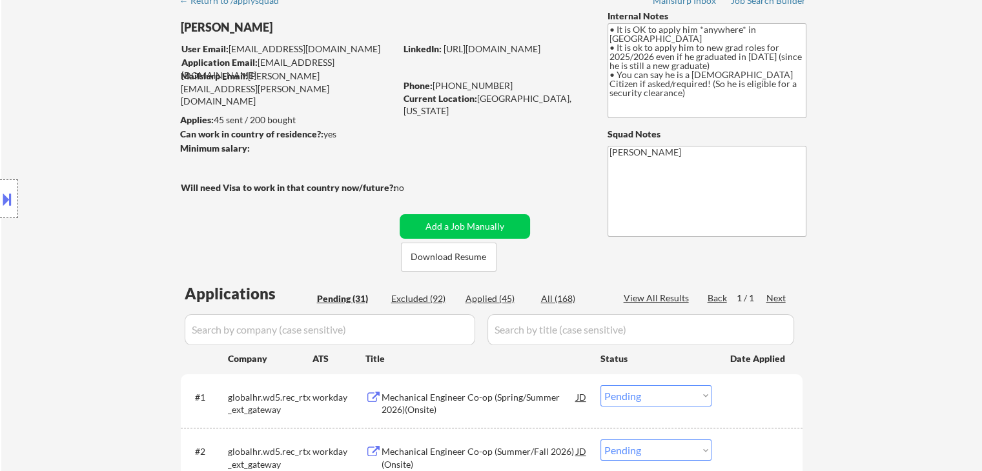
click at [96, 170] on div "Location Inclusions: country:[GEOGRAPHIC_DATA]" at bounding box center [115, 198] width 231 height 239
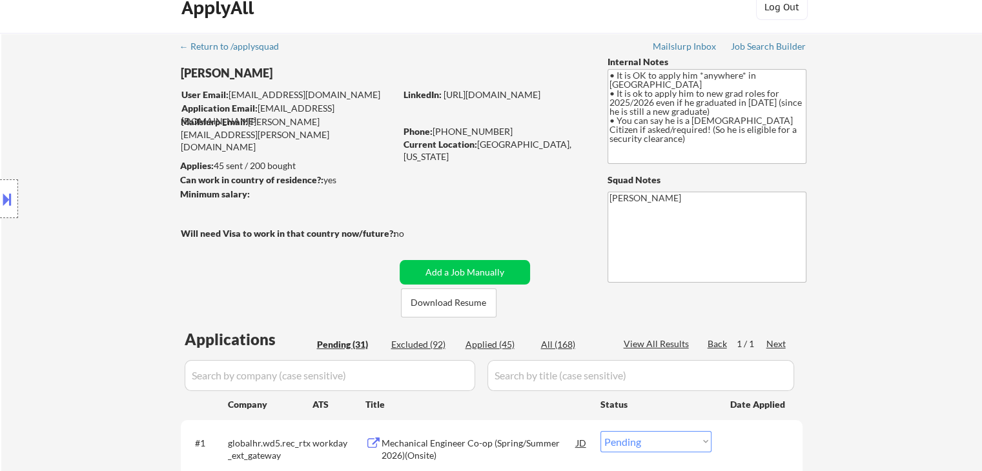
scroll to position [0, 0]
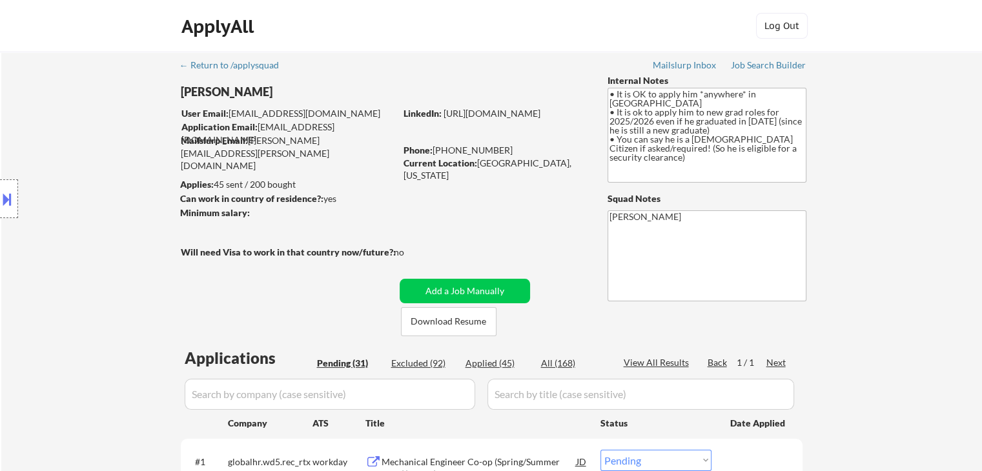
click at [95, 172] on div "Location Inclusions: country:[GEOGRAPHIC_DATA]" at bounding box center [115, 198] width 231 height 239
click at [94, 172] on div "Location Inclusions: country:[GEOGRAPHIC_DATA]" at bounding box center [115, 198] width 231 height 239
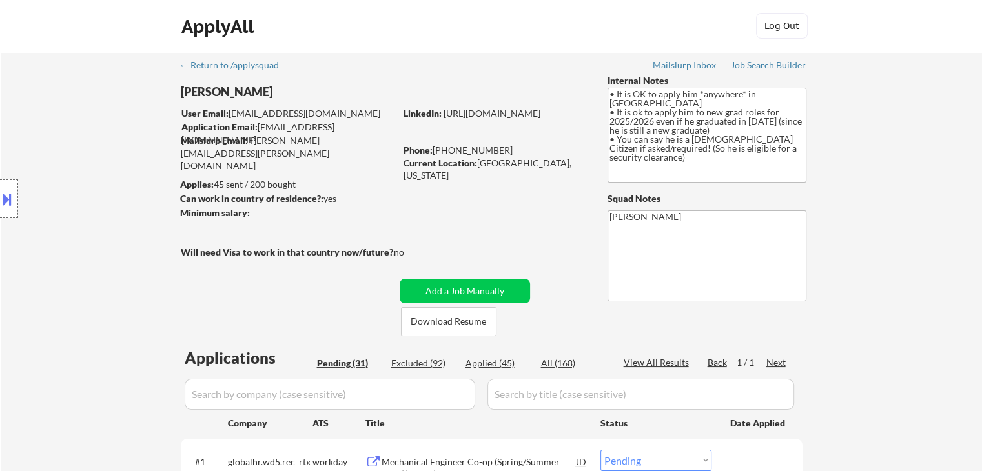
scroll to position [129, 0]
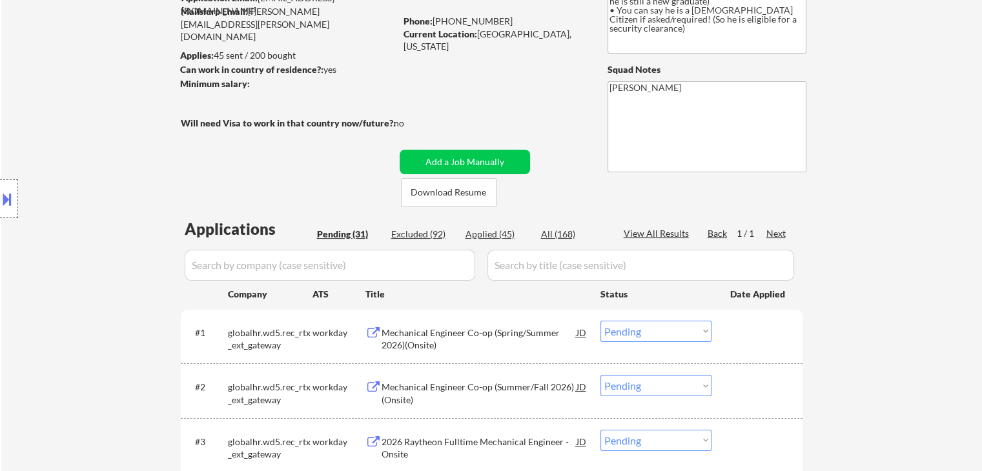
click at [94, 172] on div "Location Inclusions: country:[GEOGRAPHIC_DATA]" at bounding box center [115, 198] width 231 height 239
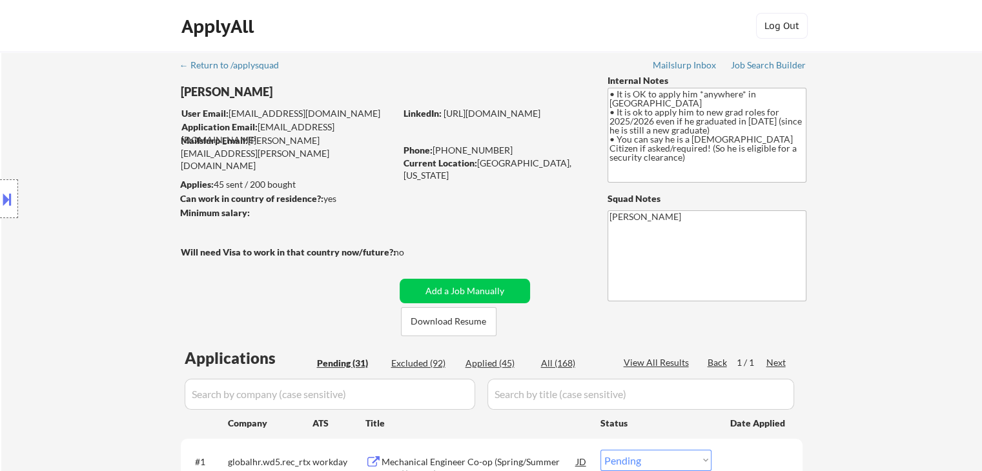
click at [94, 172] on div "Location Inclusions: country:[GEOGRAPHIC_DATA]" at bounding box center [115, 198] width 231 height 239
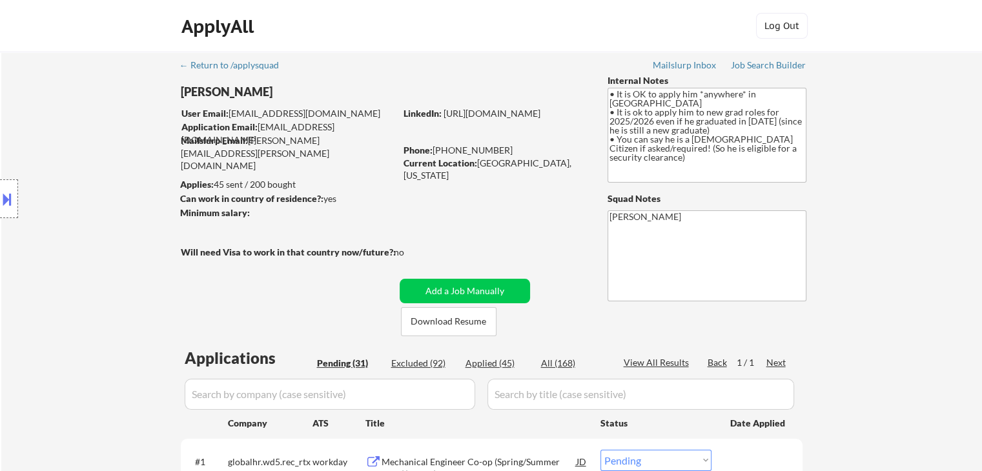
click at [96, 173] on div "Location Inclusions: country:[GEOGRAPHIC_DATA]" at bounding box center [115, 198] width 231 height 239
click at [96, 174] on div "Location Inclusions: country:[GEOGRAPHIC_DATA]" at bounding box center [115, 198] width 231 height 239
click at [96, 175] on div "Location Inclusions: country:[GEOGRAPHIC_DATA]" at bounding box center [115, 198] width 231 height 239
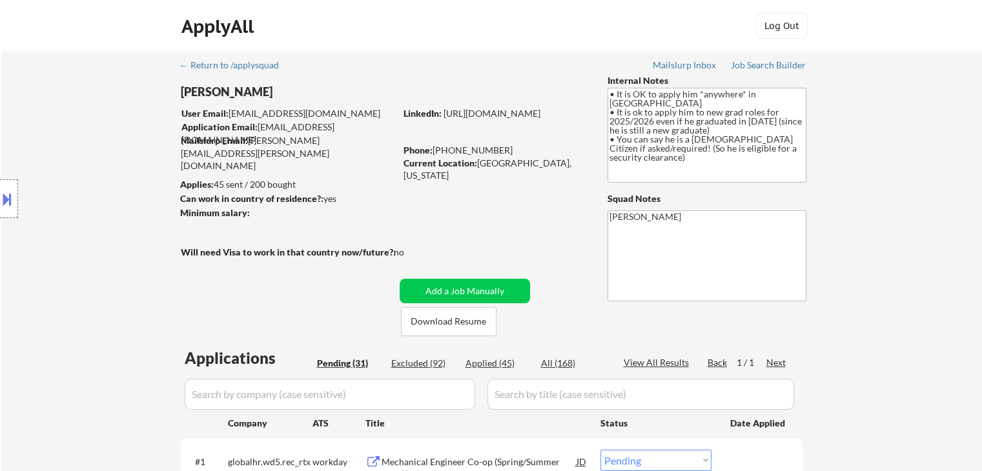
click at [97, 176] on div "Location Inclusions: country:[GEOGRAPHIC_DATA]" at bounding box center [115, 198] width 231 height 239
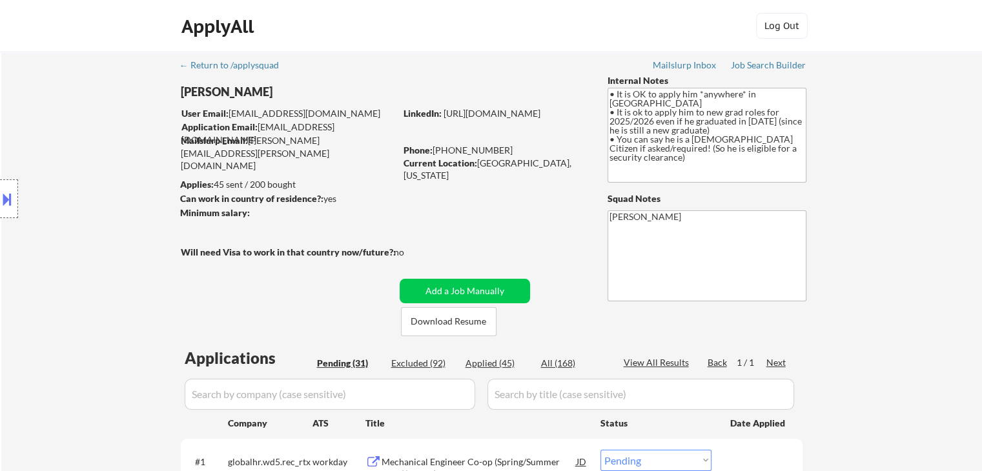
click at [97, 176] on div "Location Inclusions: country:[GEOGRAPHIC_DATA]" at bounding box center [115, 198] width 231 height 239
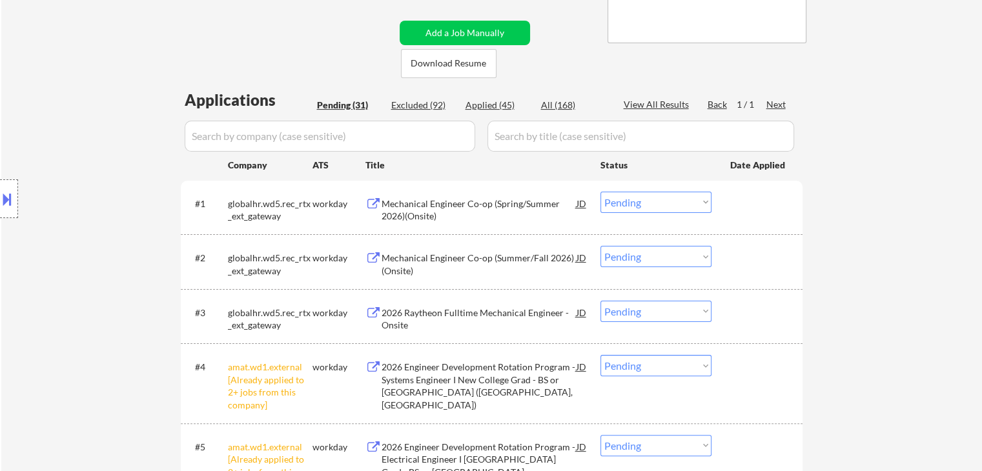
click at [97, 176] on div "Location Inclusions: country:[GEOGRAPHIC_DATA]" at bounding box center [115, 198] width 231 height 239
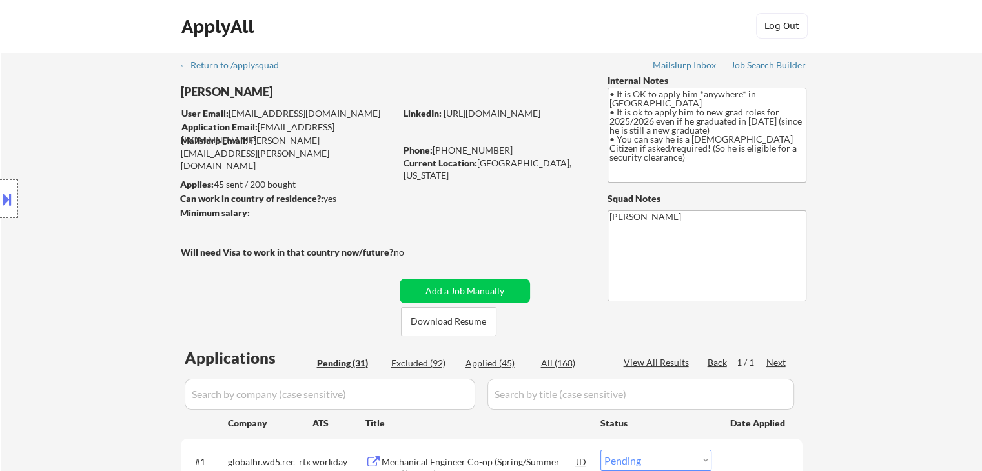
click at [97, 176] on div "Location Inclusions: country:[GEOGRAPHIC_DATA]" at bounding box center [115, 198] width 231 height 239
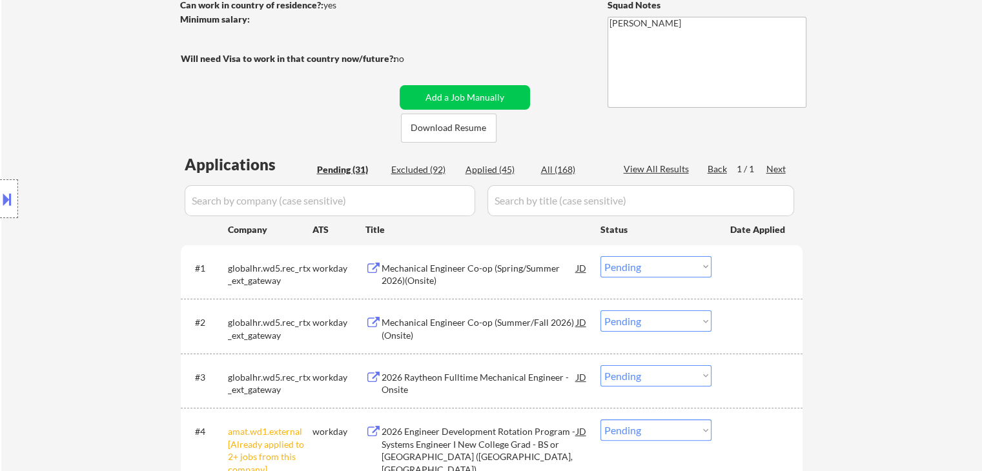
click at [97, 176] on div "Location Inclusions: country:[GEOGRAPHIC_DATA]" at bounding box center [115, 198] width 231 height 239
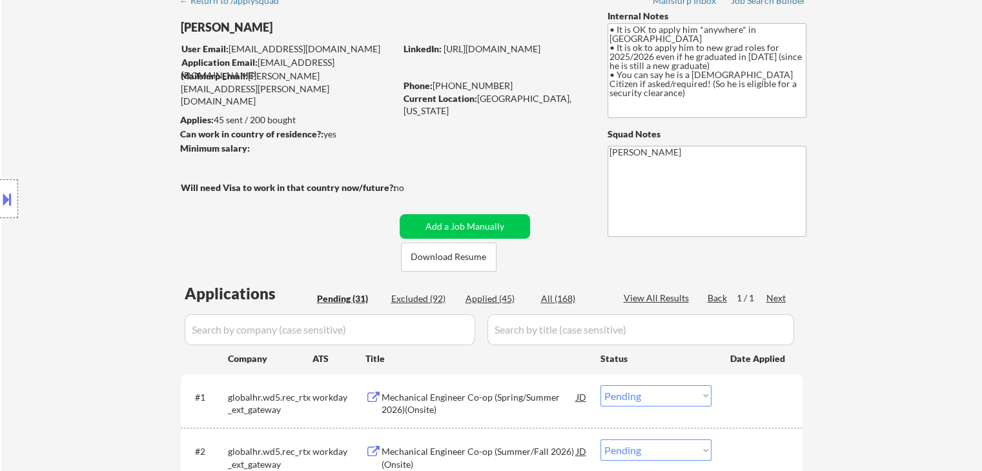
click at [97, 176] on div "Location Inclusions: country:[GEOGRAPHIC_DATA]" at bounding box center [115, 198] width 231 height 239
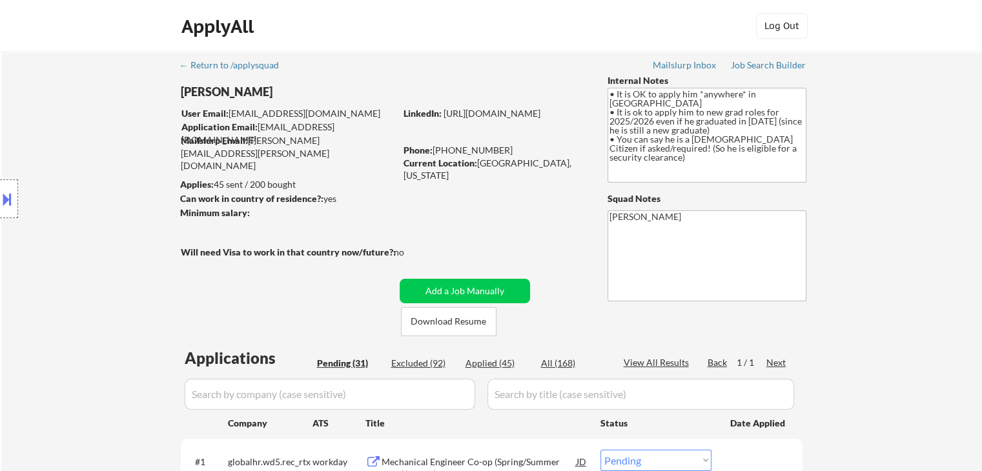
click at [97, 176] on div "Location Inclusions: country:[GEOGRAPHIC_DATA]" at bounding box center [115, 198] width 231 height 239
click at [96, 177] on div "Location Inclusions: country:[GEOGRAPHIC_DATA]" at bounding box center [115, 198] width 231 height 239
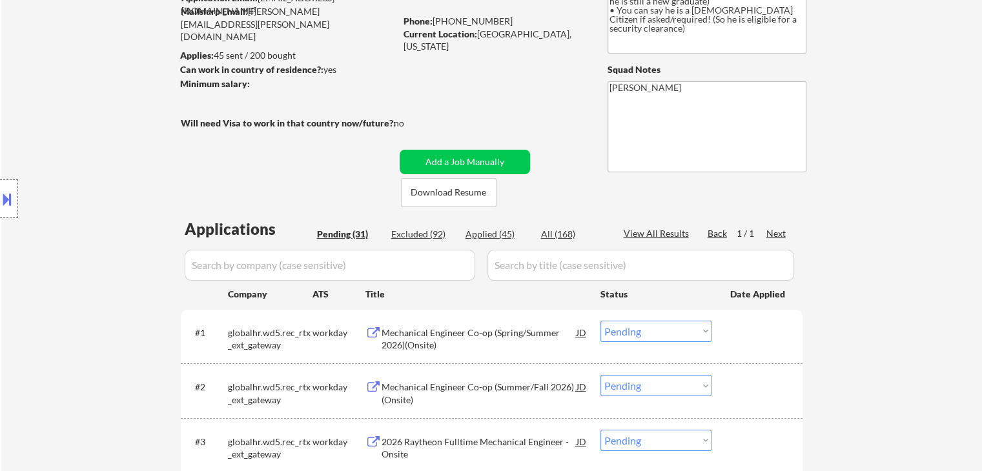
click at [94, 180] on div "Location Inclusions: country:[GEOGRAPHIC_DATA]" at bounding box center [115, 198] width 231 height 239
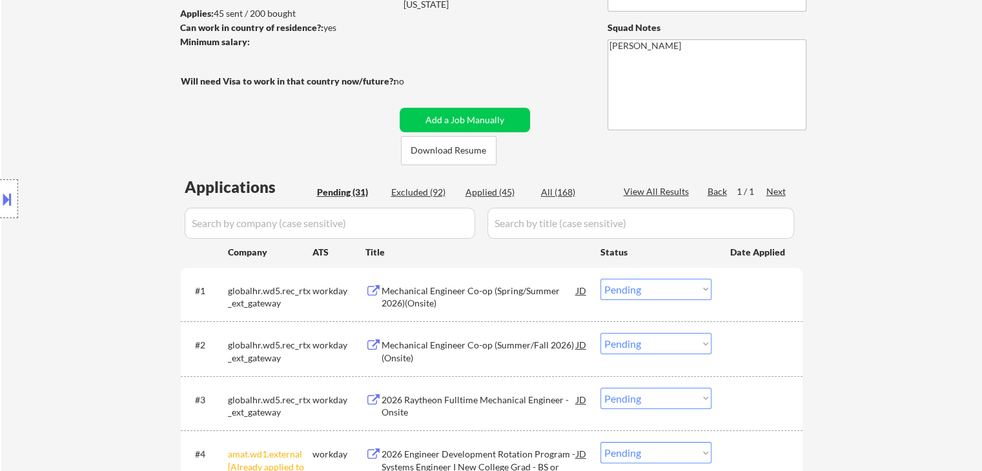
scroll to position [194, 0]
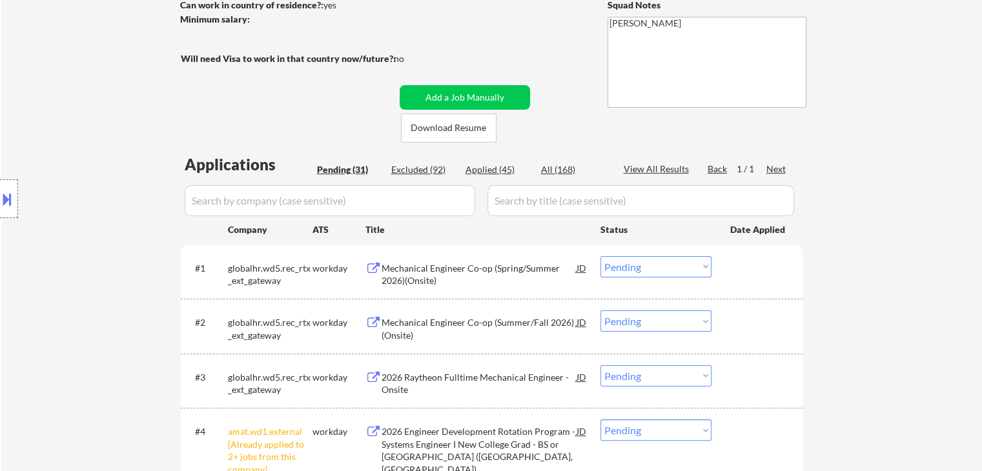
click at [94, 180] on div "Location Inclusions: country:[GEOGRAPHIC_DATA]" at bounding box center [115, 198] width 231 height 239
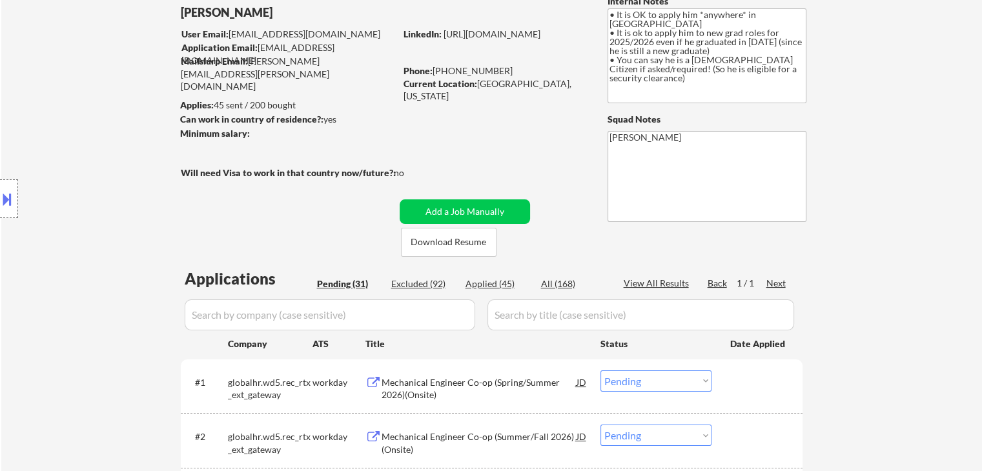
scroll to position [0, 0]
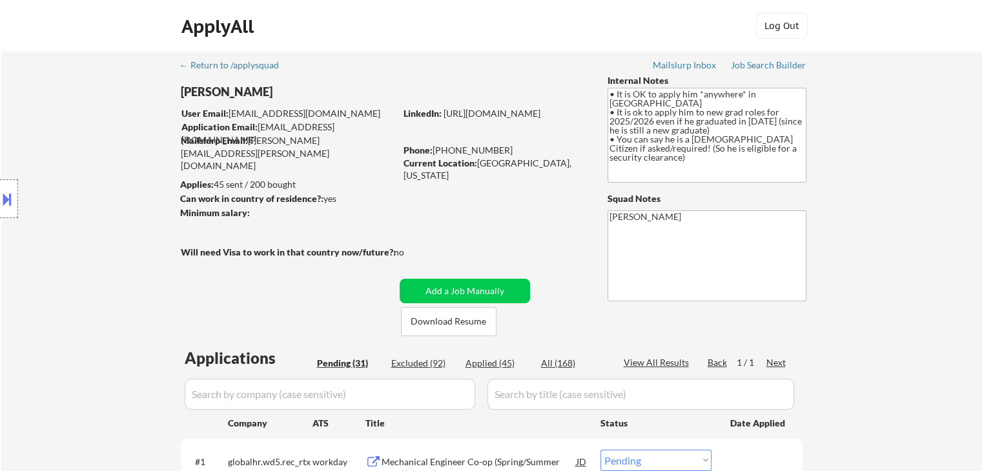
click at [93, 180] on div "Location Inclusions: country:[GEOGRAPHIC_DATA]" at bounding box center [115, 198] width 231 height 239
click at [90, 174] on div "Location Inclusions: country:[GEOGRAPHIC_DATA]" at bounding box center [115, 198] width 231 height 239
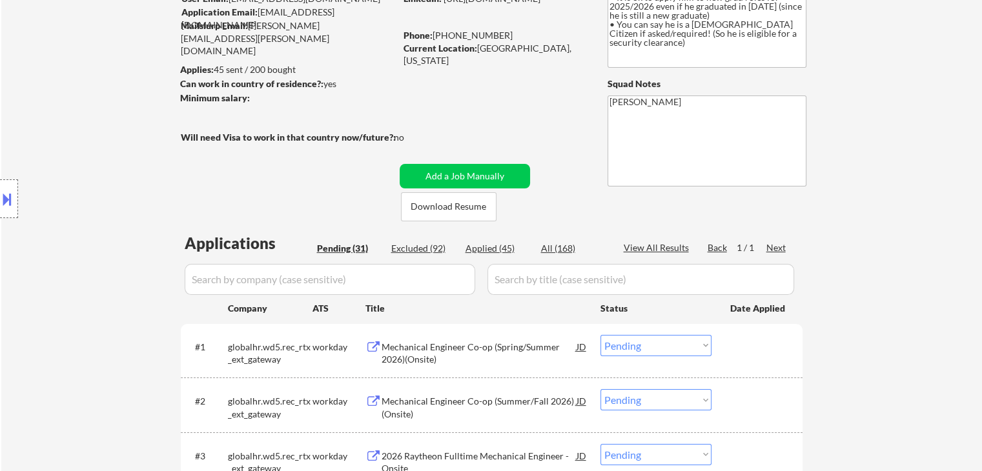
scroll to position [129, 0]
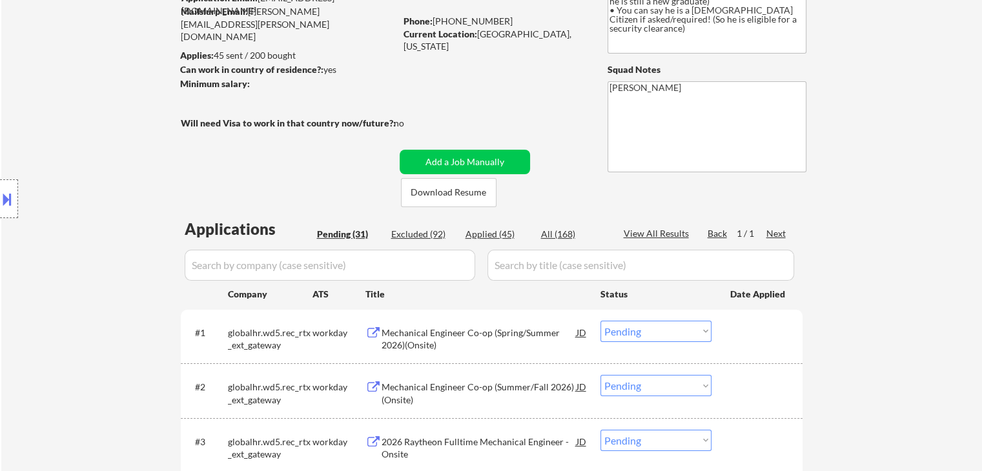
click at [88, 174] on div "Location Inclusions: country:[GEOGRAPHIC_DATA]" at bounding box center [115, 198] width 231 height 239
click at [88, 175] on div "Location Inclusions: country:[GEOGRAPHIC_DATA]" at bounding box center [115, 198] width 231 height 239
click at [88, 176] on div "Location Inclusions: country:[GEOGRAPHIC_DATA]" at bounding box center [115, 198] width 231 height 239
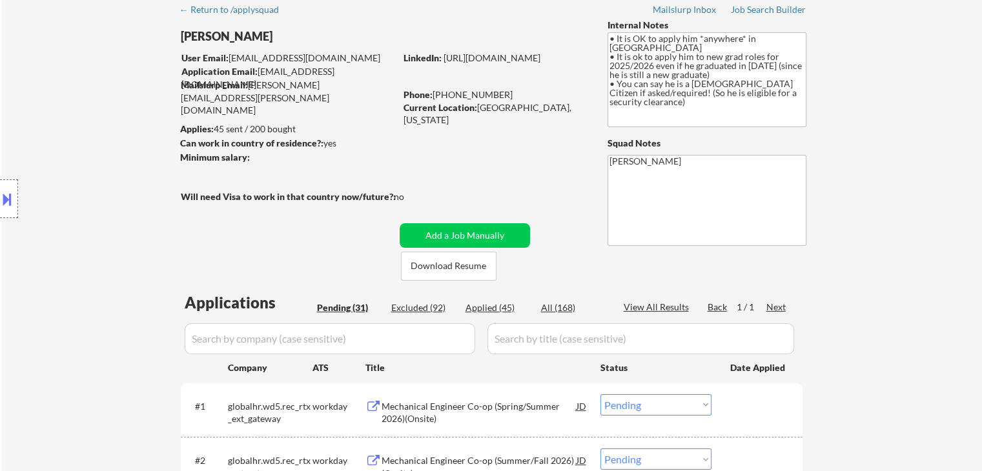
scroll to position [0, 0]
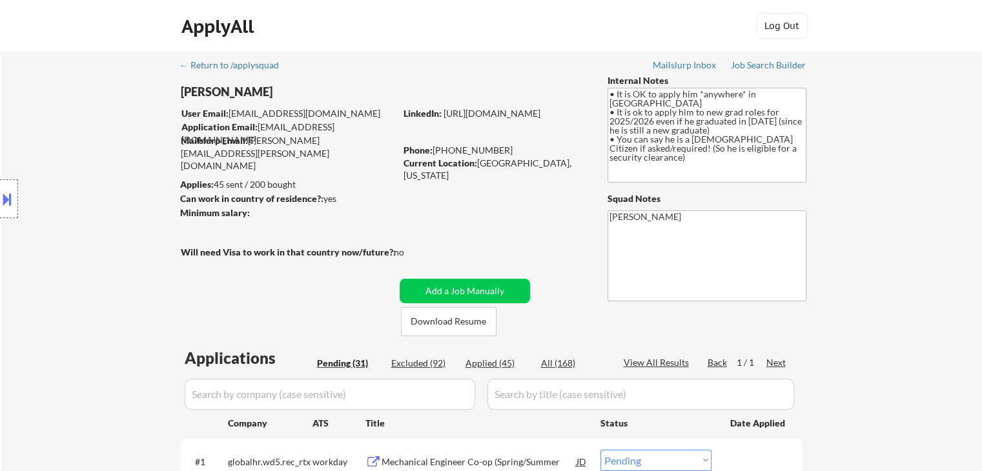
click at [86, 176] on div "Location Inclusions: country:[GEOGRAPHIC_DATA]" at bounding box center [115, 198] width 231 height 239
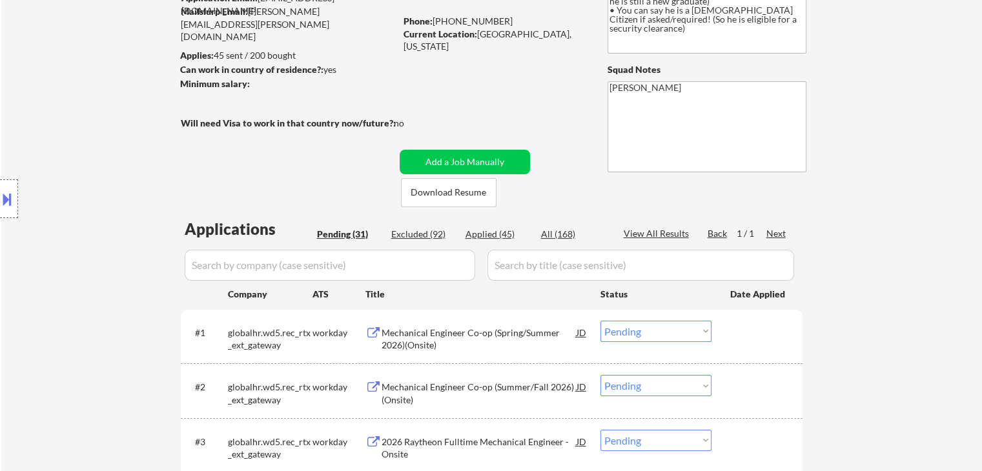
click at [85, 177] on div "Location Inclusions: country:[GEOGRAPHIC_DATA]" at bounding box center [115, 198] width 231 height 239
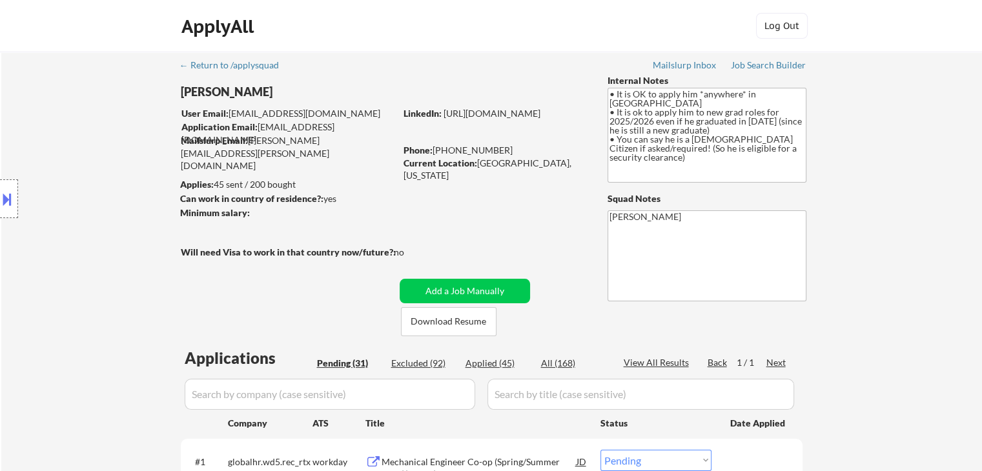
click at [85, 177] on div "Location Inclusions: country:[GEOGRAPHIC_DATA]" at bounding box center [115, 198] width 231 height 239
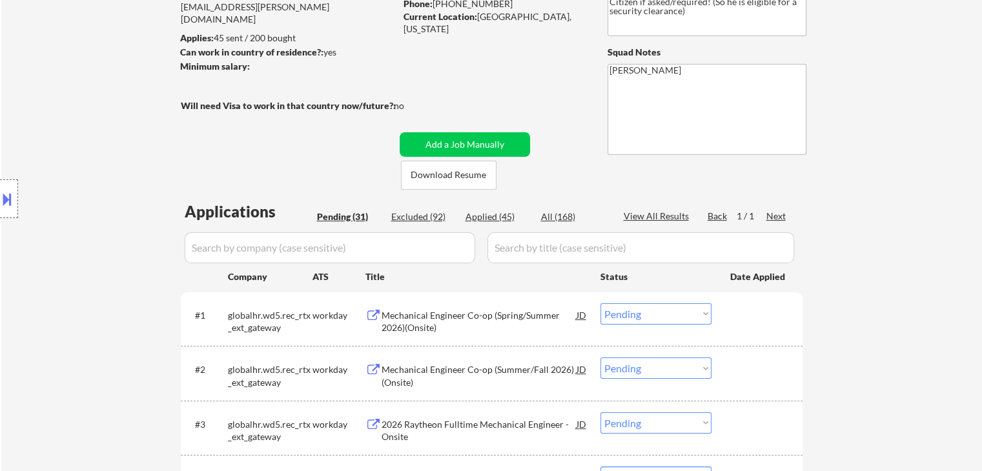
scroll to position [194, 0]
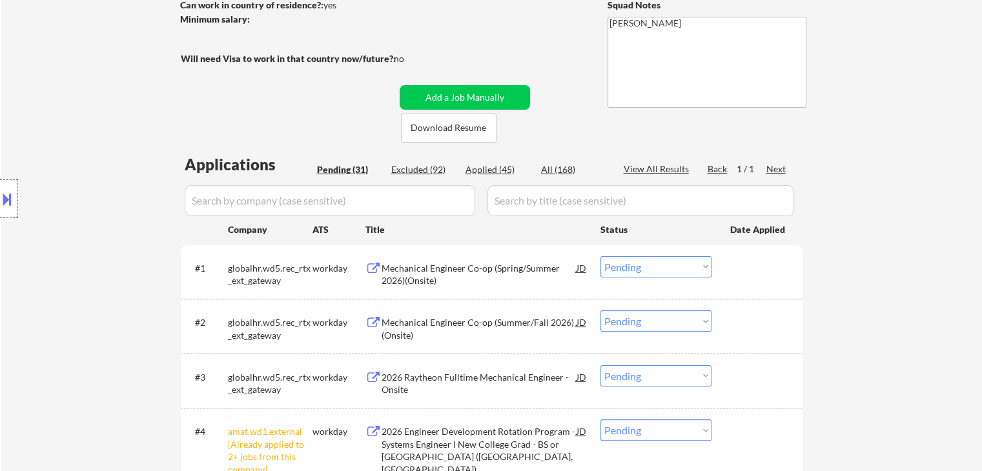
click at [85, 177] on div "Location Inclusions: country:[GEOGRAPHIC_DATA]" at bounding box center [115, 198] width 231 height 239
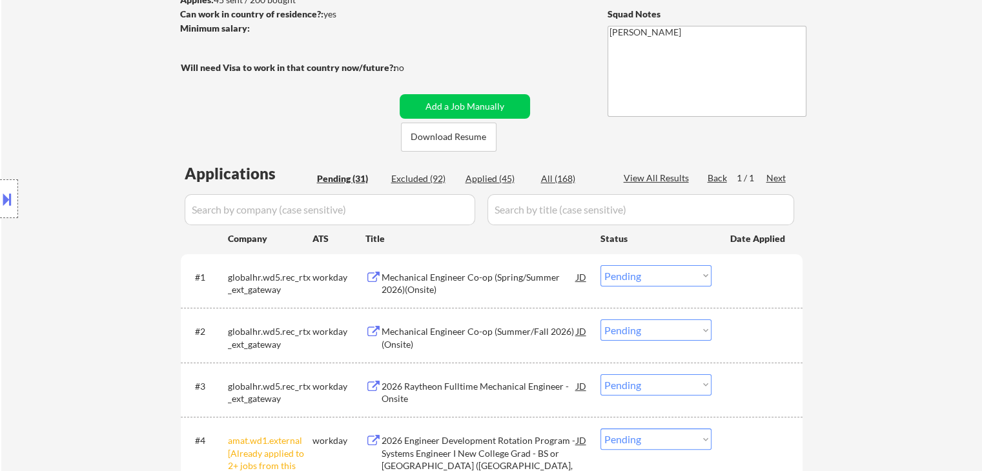
scroll to position [129, 0]
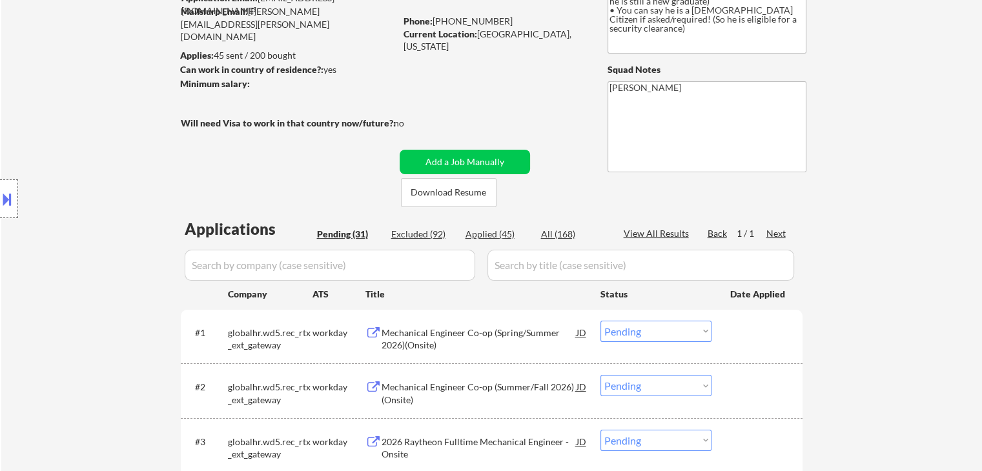
click at [85, 177] on div "Location Inclusions: country:[GEOGRAPHIC_DATA]" at bounding box center [115, 198] width 231 height 239
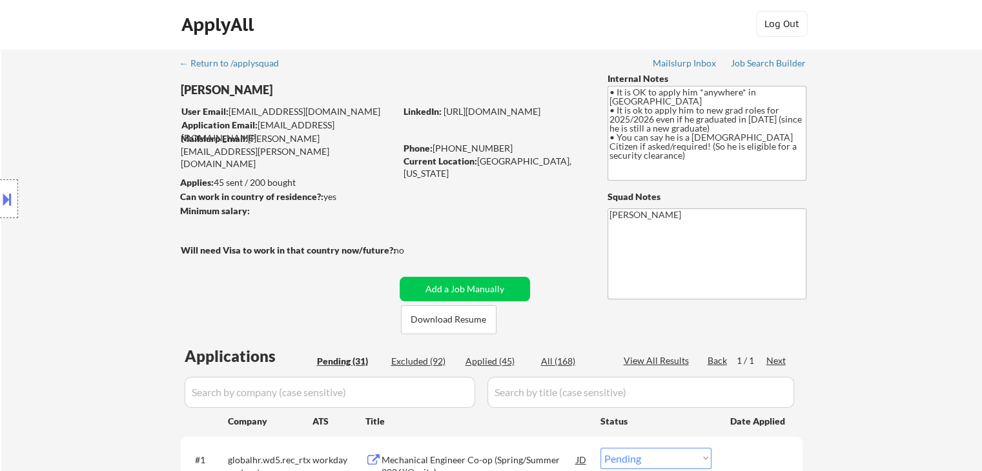
scroll to position [0, 0]
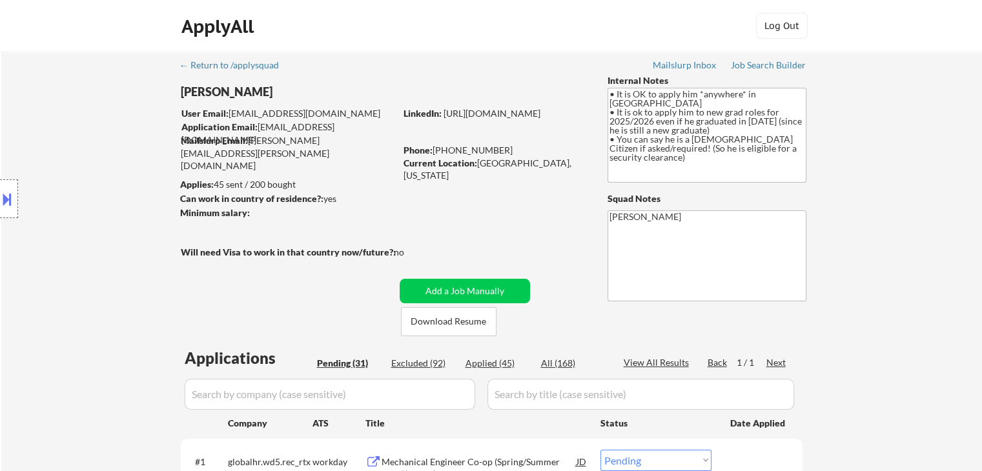
click at [85, 181] on div "Location Inclusions: country:[GEOGRAPHIC_DATA]" at bounding box center [115, 198] width 231 height 239
click at [81, 182] on div "Location Inclusions: country:[GEOGRAPHIC_DATA]" at bounding box center [115, 198] width 231 height 239
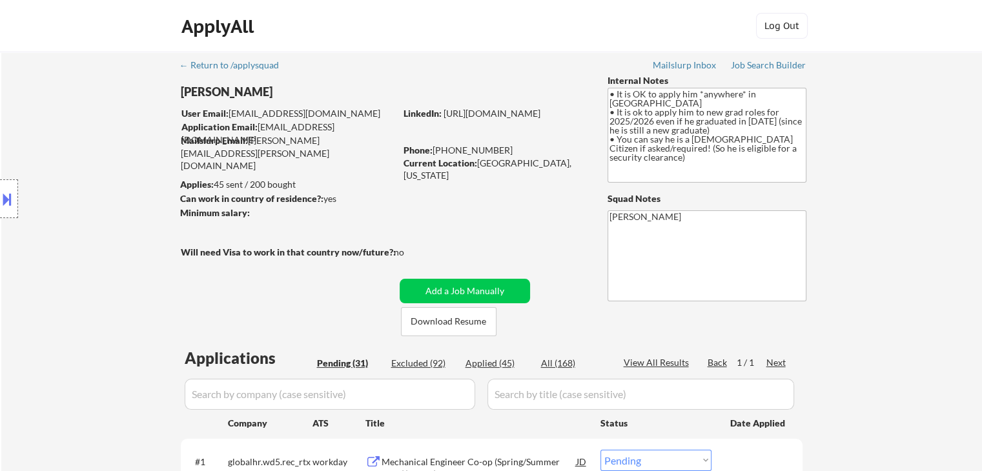
click at [79, 183] on div "Location Inclusions: country:[GEOGRAPHIC_DATA]" at bounding box center [115, 198] width 231 height 239
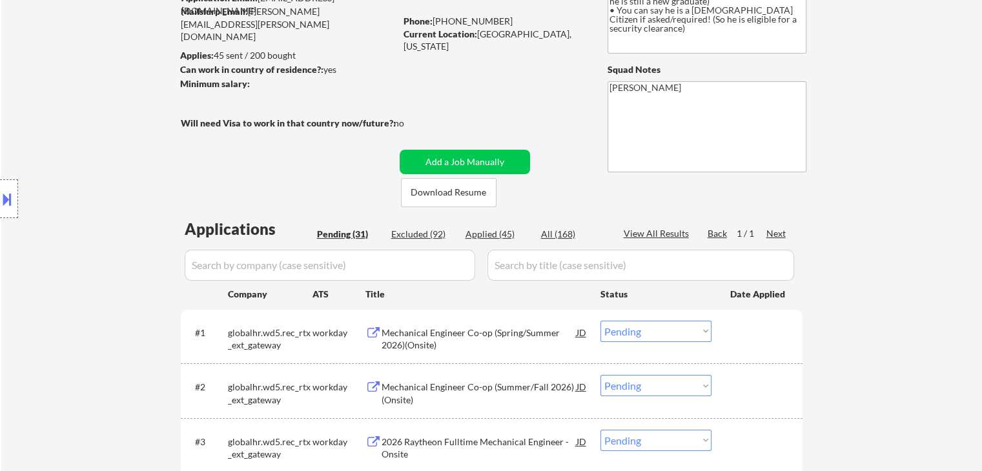
click at [79, 185] on div "Location Inclusions: country:[GEOGRAPHIC_DATA]" at bounding box center [115, 198] width 231 height 239
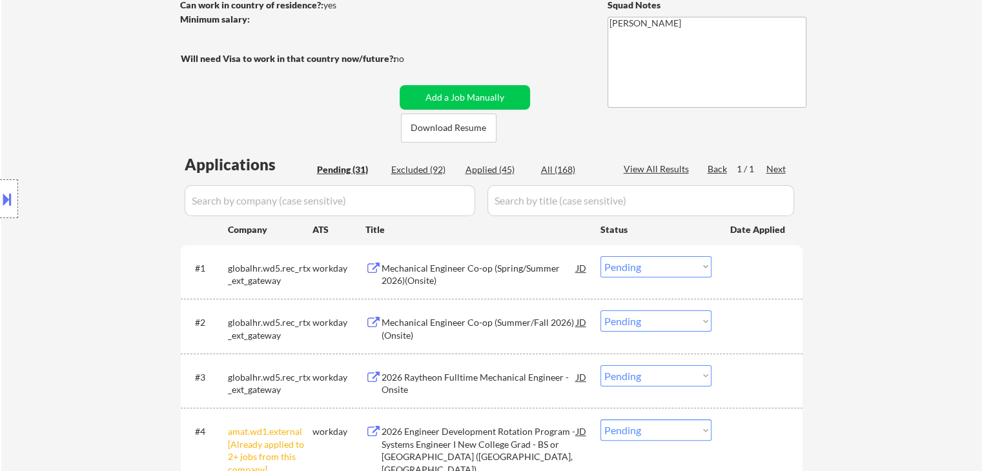
click at [79, 178] on div "Location Inclusions: country:[GEOGRAPHIC_DATA]" at bounding box center [115, 198] width 231 height 239
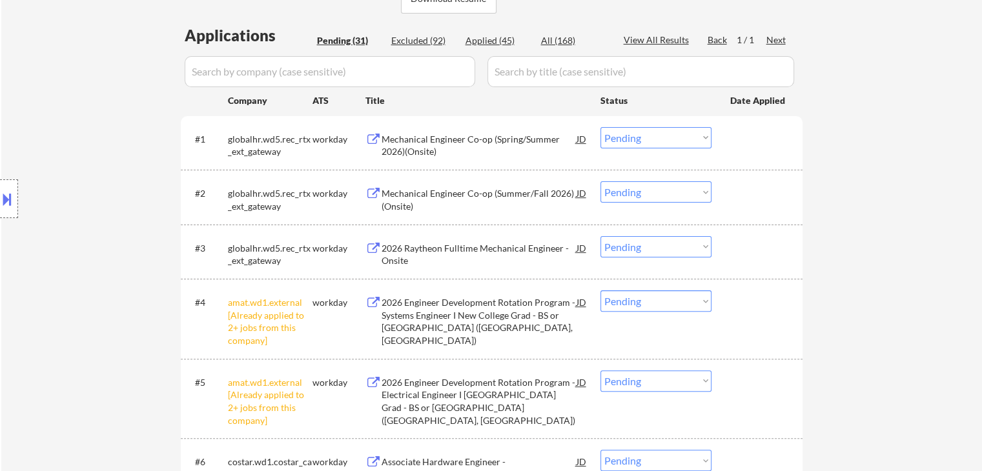
click at [81, 179] on div "Location Inclusions: country:[GEOGRAPHIC_DATA]" at bounding box center [115, 198] width 231 height 239
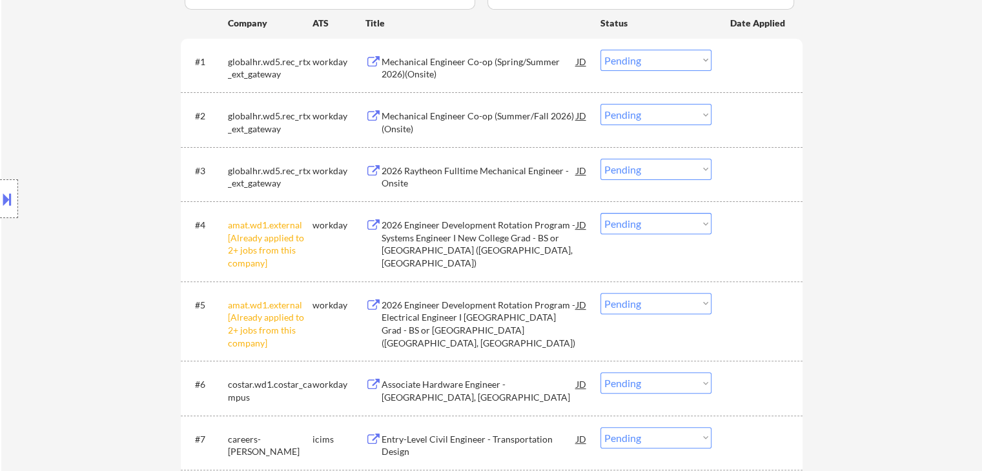
scroll to position [323, 0]
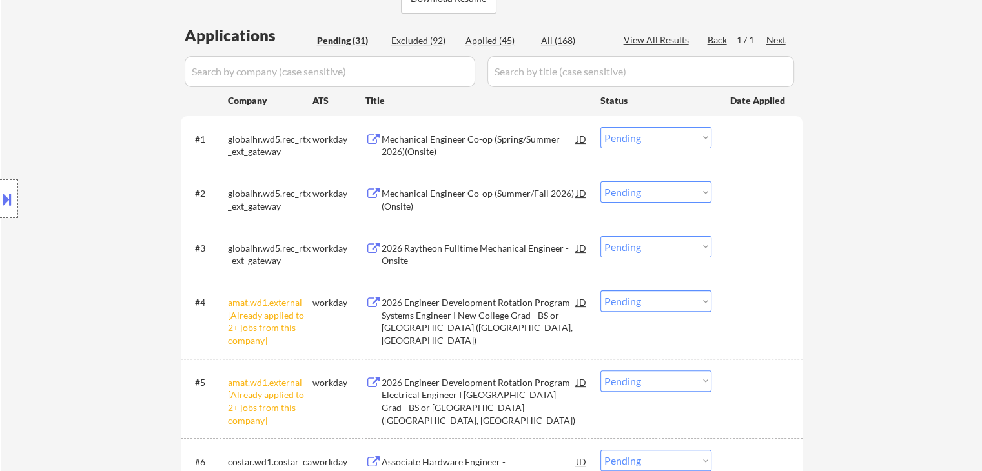
click at [83, 179] on div "Location Inclusions: country:[GEOGRAPHIC_DATA]" at bounding box center [115, 198] width 231 height 239
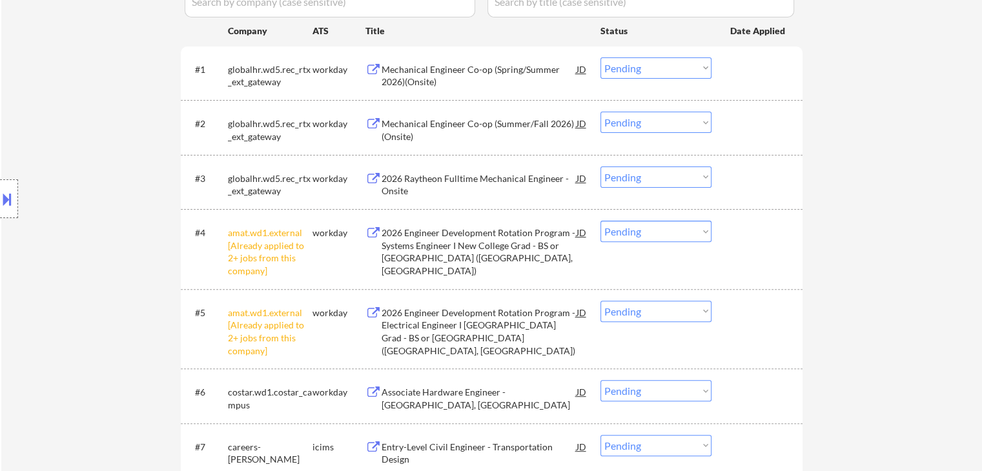
scroll to position [103, 0]
